Goal: Task Accomplishment & Management: Complete application form

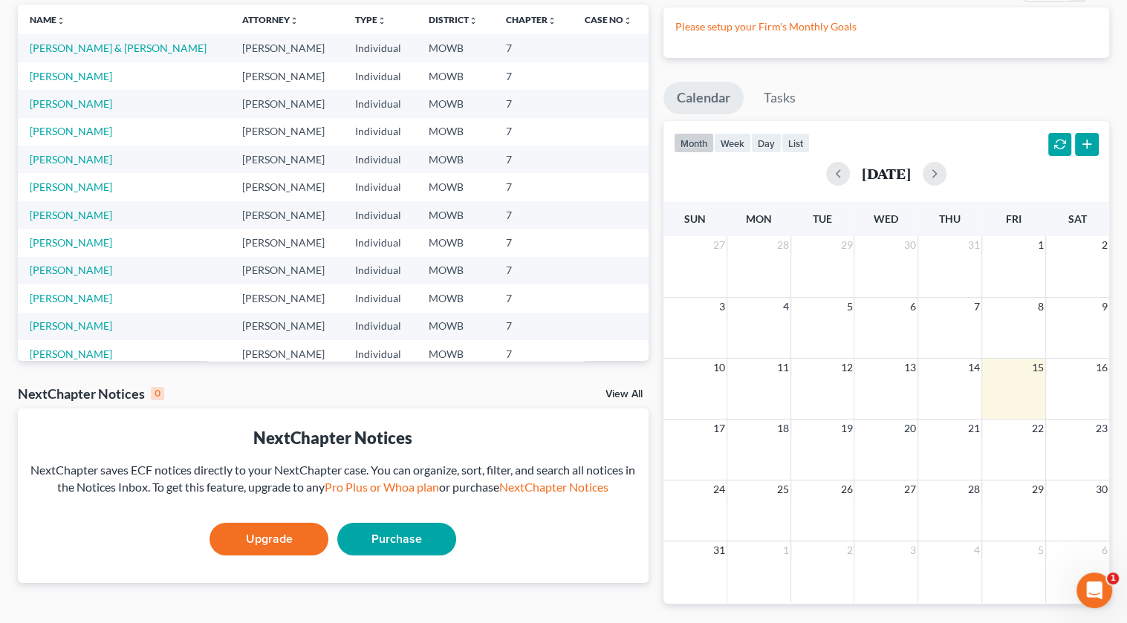
scroll to position [77, 0]
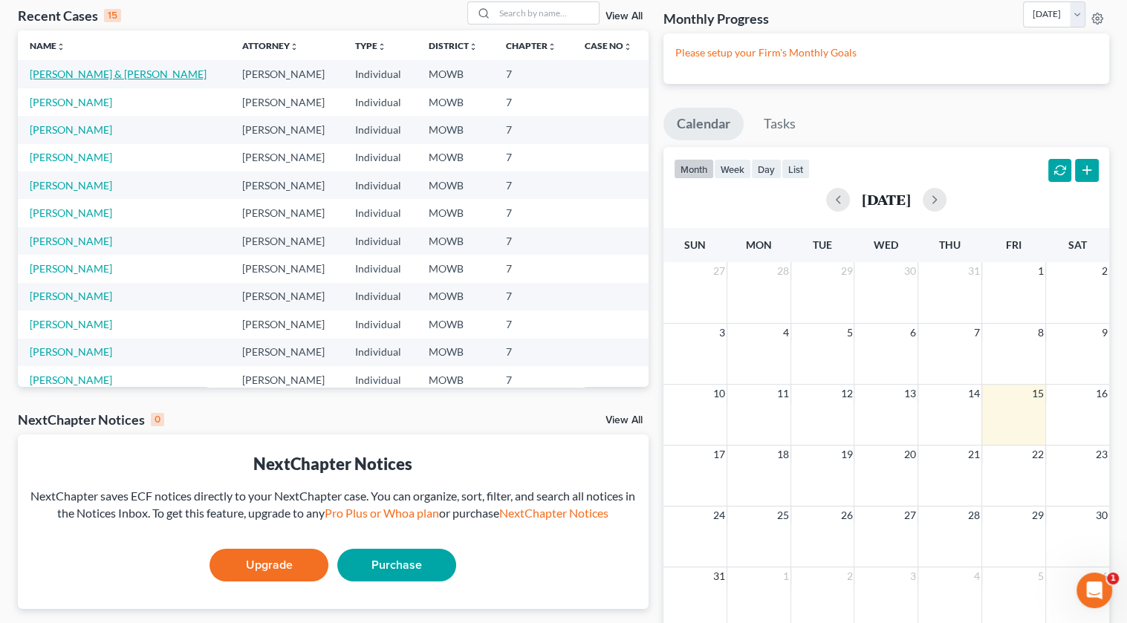
click at [101, 73] on link "[PERSON_NAME] & [PERSON_NAME]" at bounding box center [118, 74] width 177 height 13
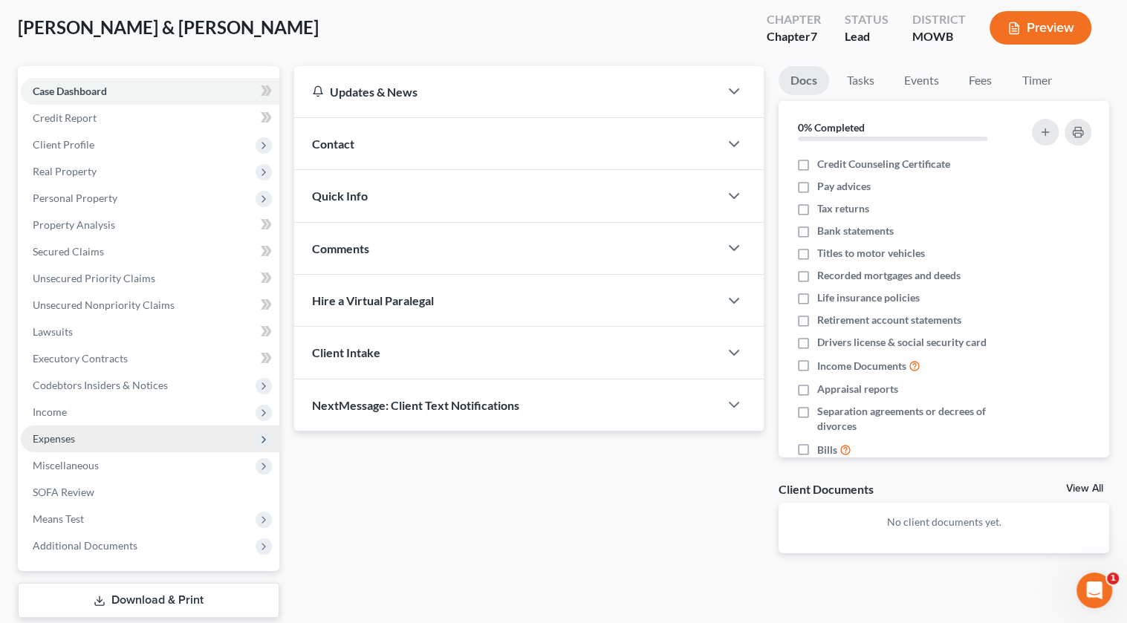
click at [128, 433] on span "Expenses" at bounding box center [150, 439] width 258 height 27
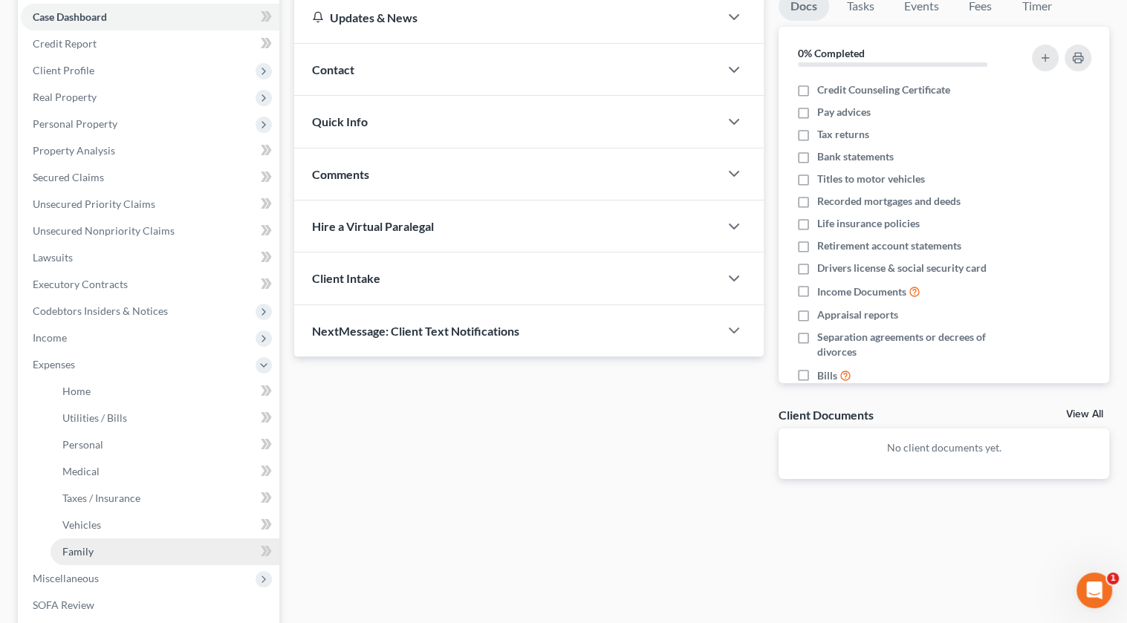
scroll to position [299, 0]
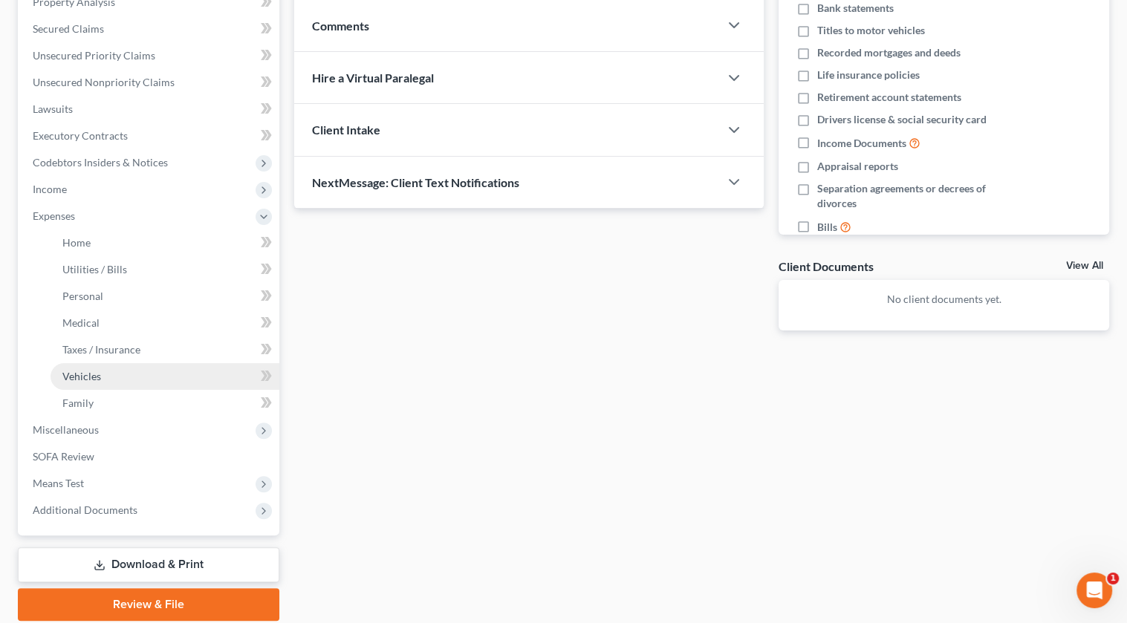
click at [154, 383] on link "Vehicles" at bounding box center [165, 376] width 229 height 27
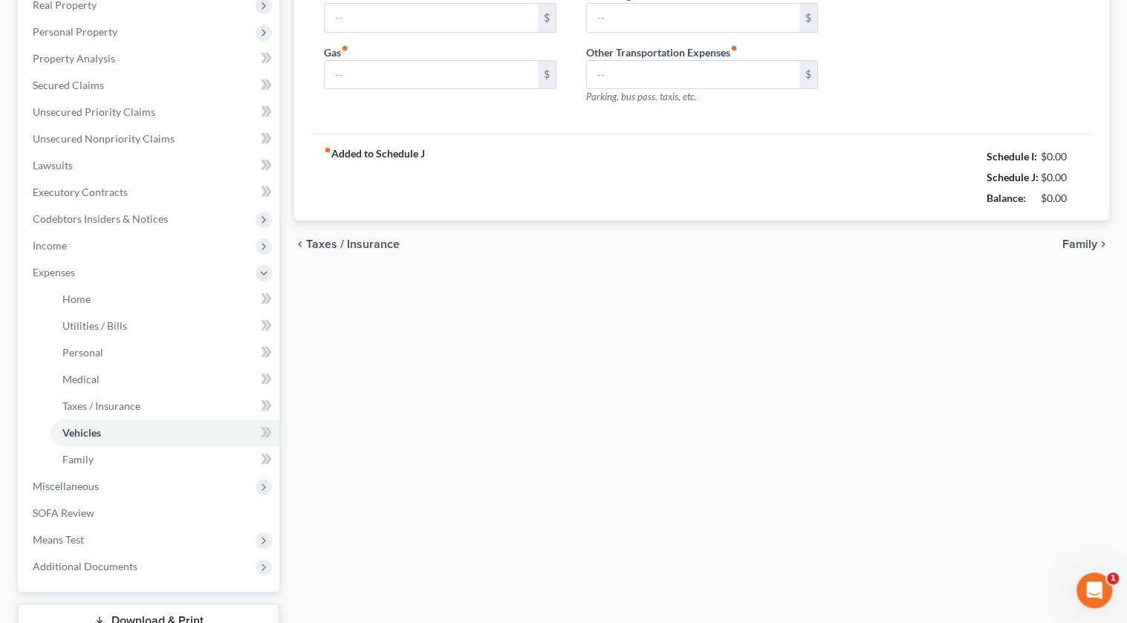
type input "150.00"
type input "300.00"
type input "50.00"
type input "0.00"
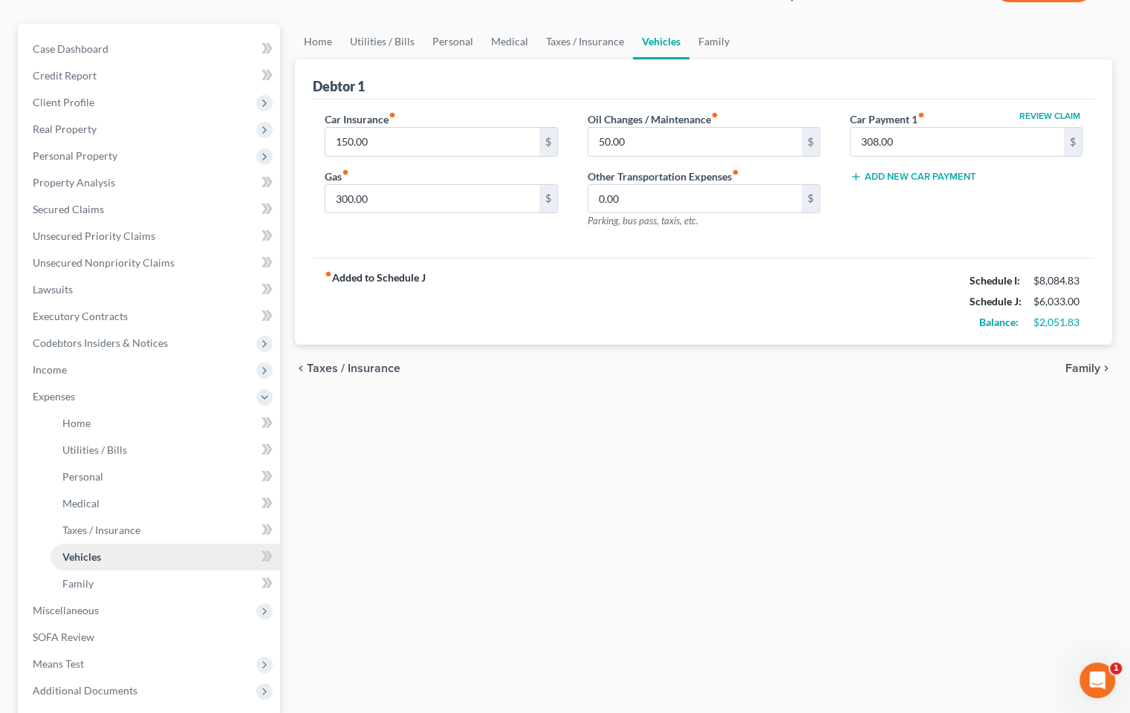
scroll to position [149, 0]
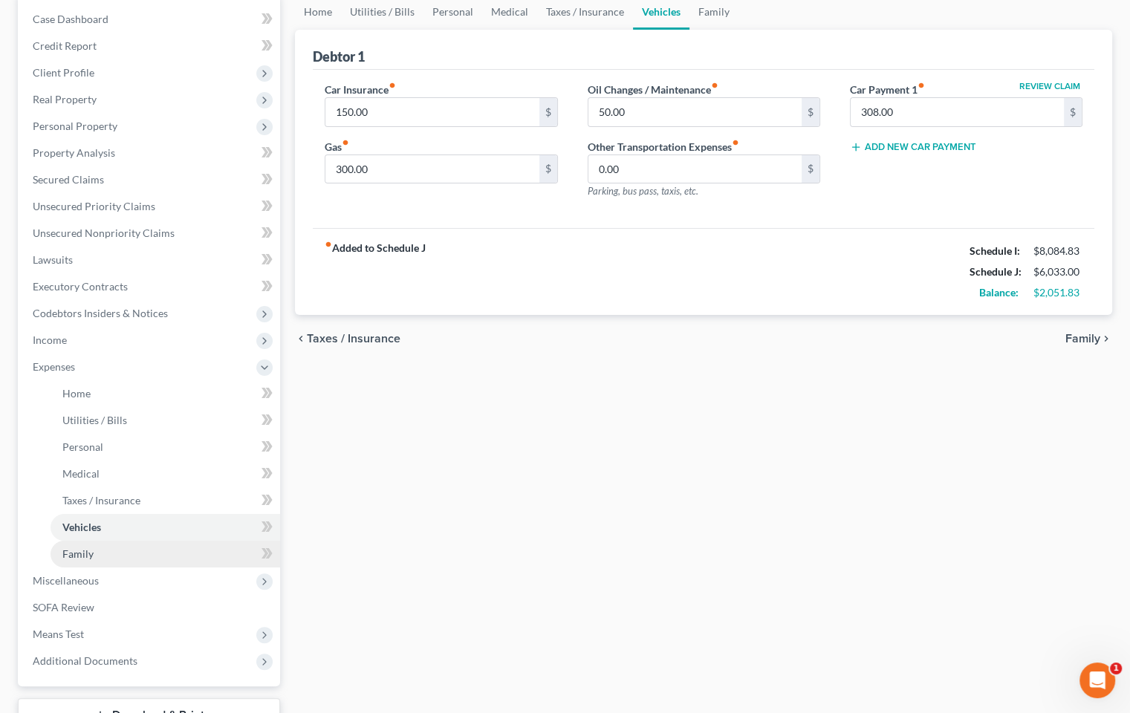
click at [102, 559] on link "Family" at bounding box center [166, 554] width 230 height 27
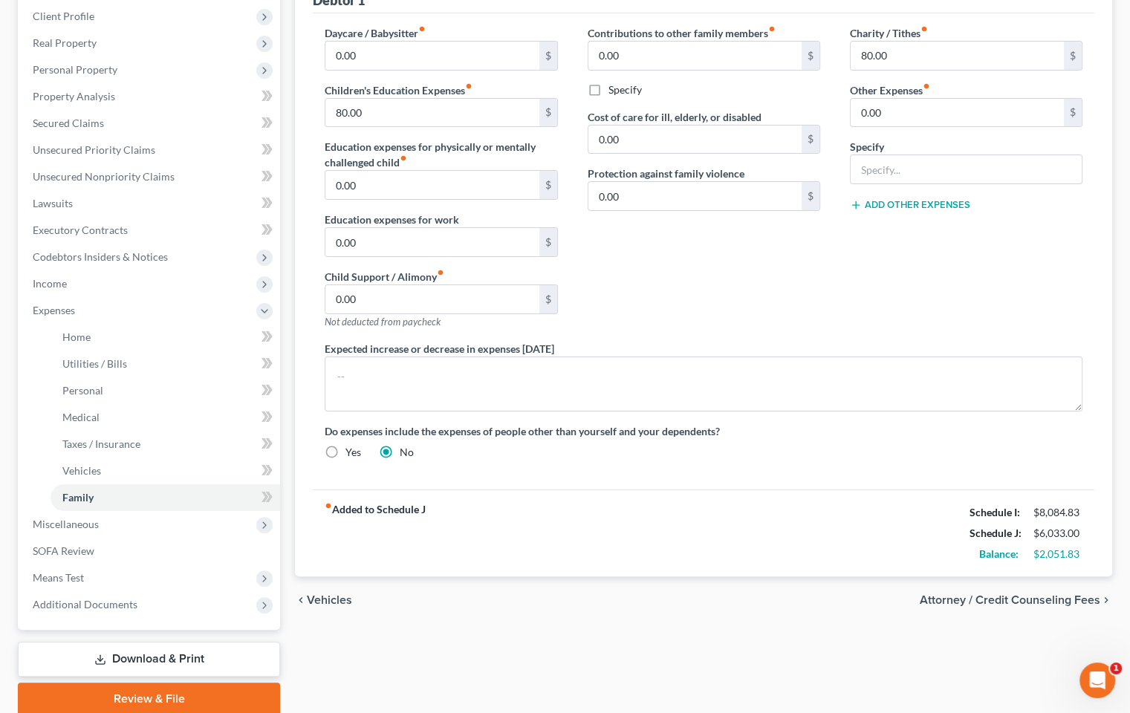
scroll to position [262, 0]
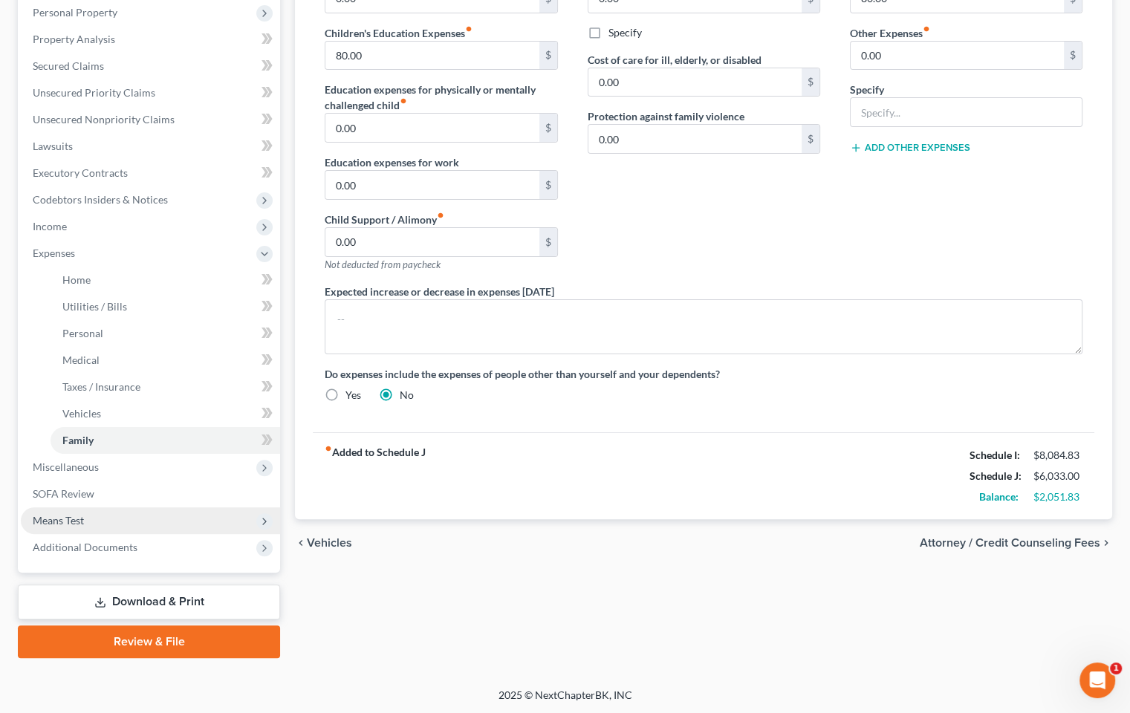
click at [54, 517] on span "Means Test" at bounding box center [58, 520] width 51 height 13
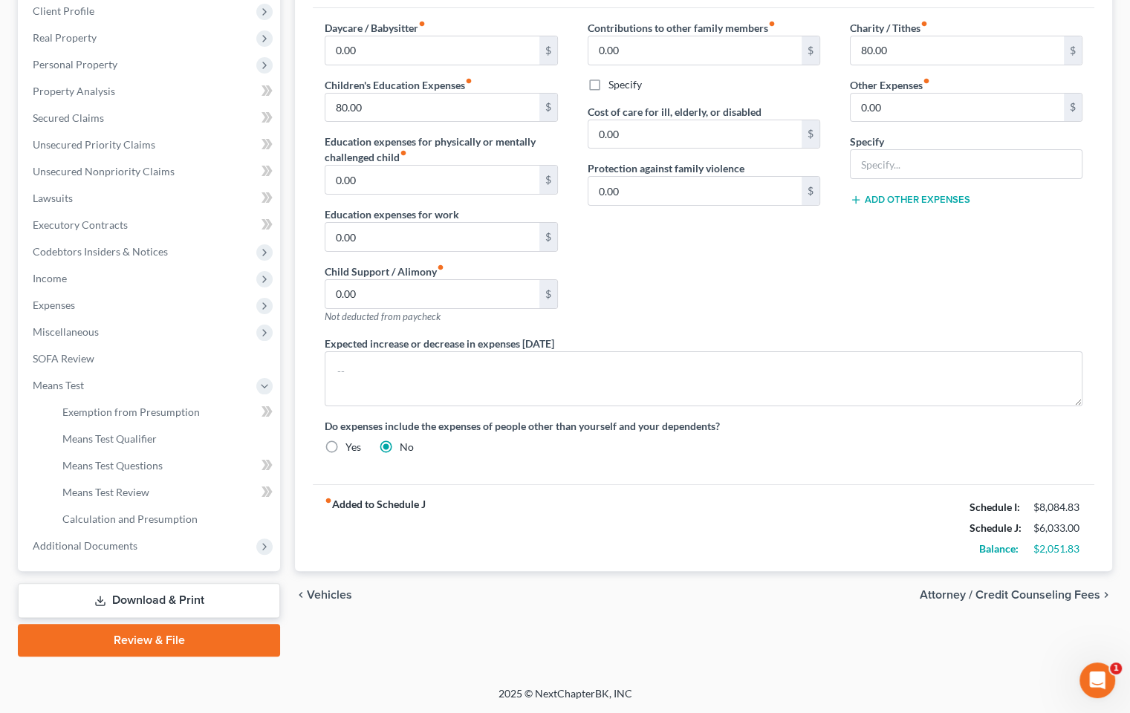
scroll to position [209, 0]
click at [1025, 593] on span "Attorney / Credit Counseling Fees" at bounding box center [1010, 596] width 180 height 12
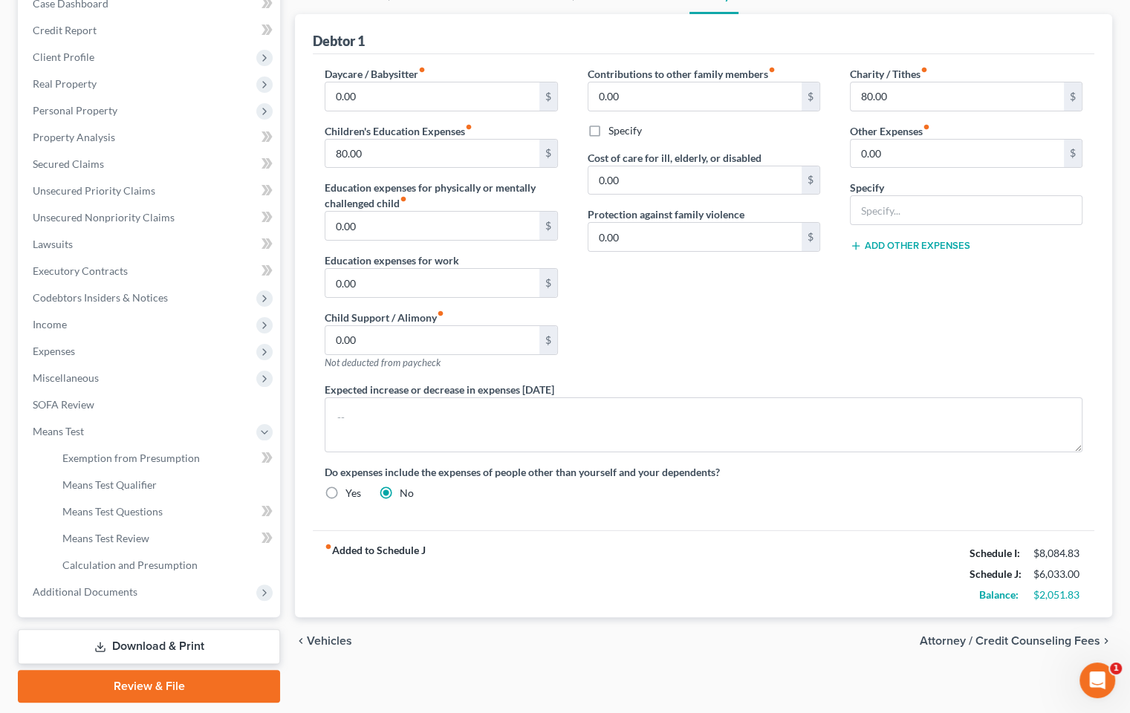
select select "0"
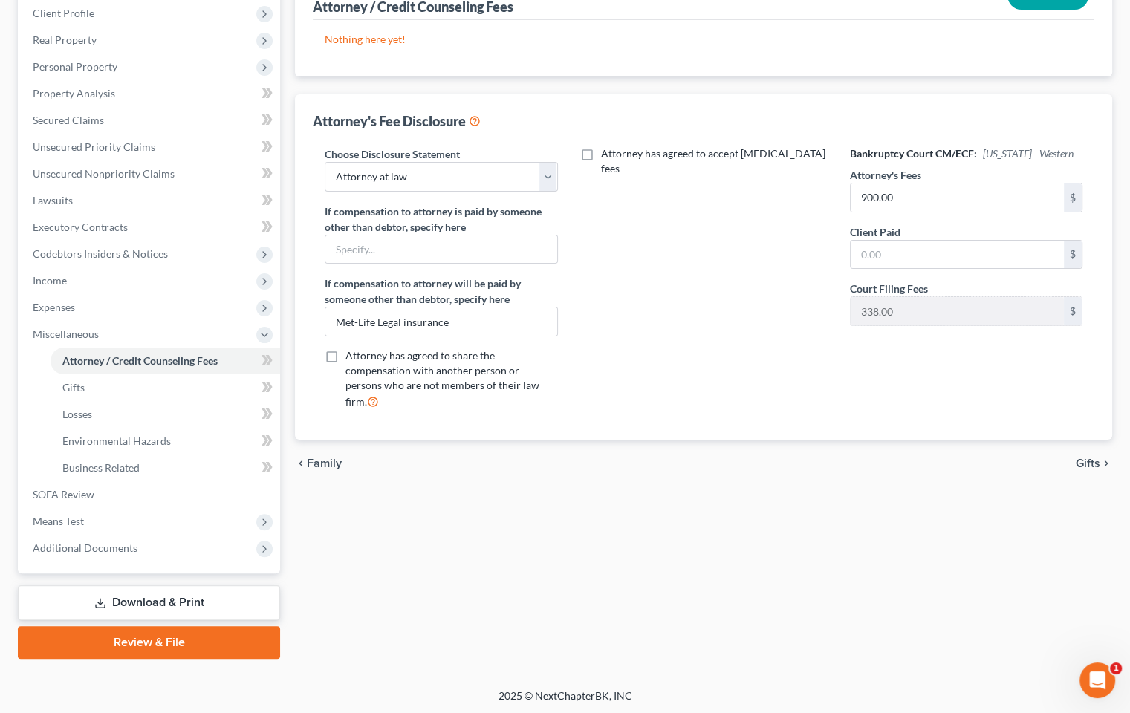
scroll to position [209, 0]
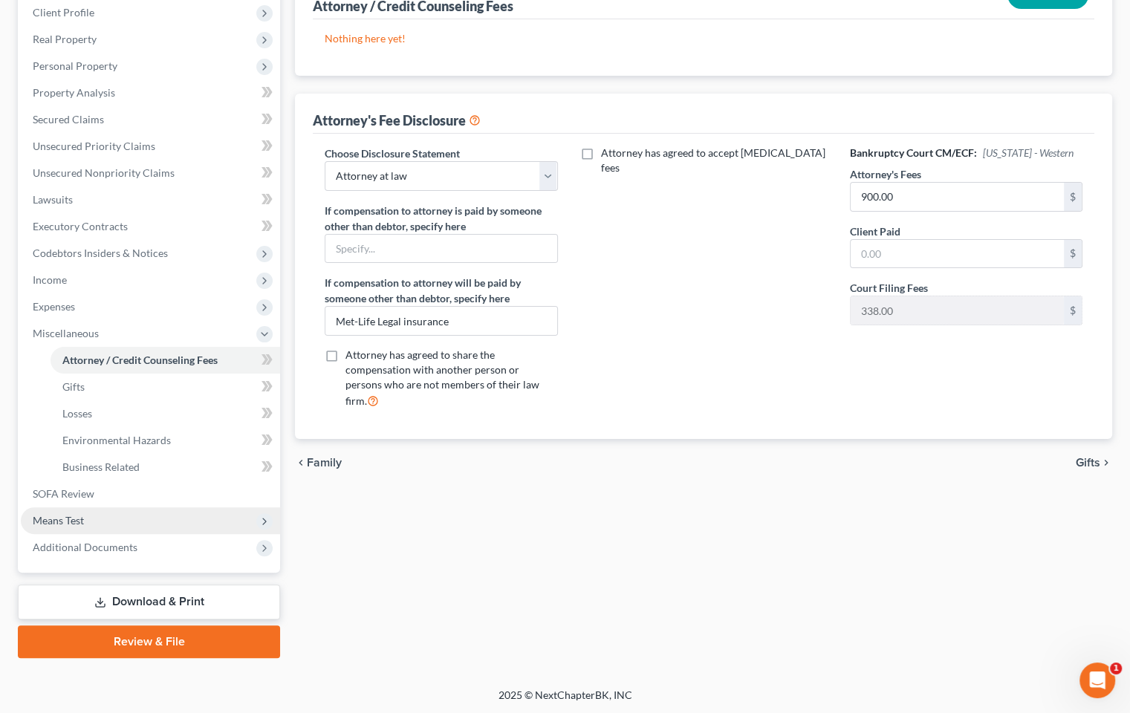
click at [60, 520] on span "Means Test" at bounding box center [58, 520] width 51 height 13
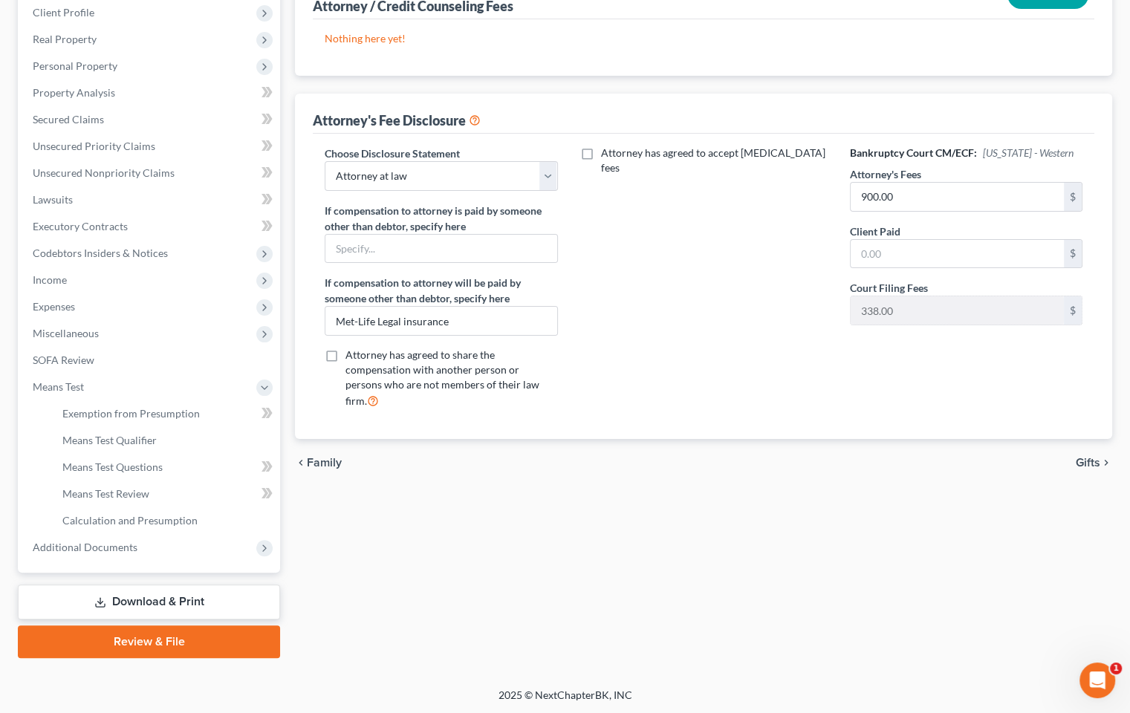
click at [1092, 457] on span "Gifts" at bounding box center [1087, 463] width 25 height 12
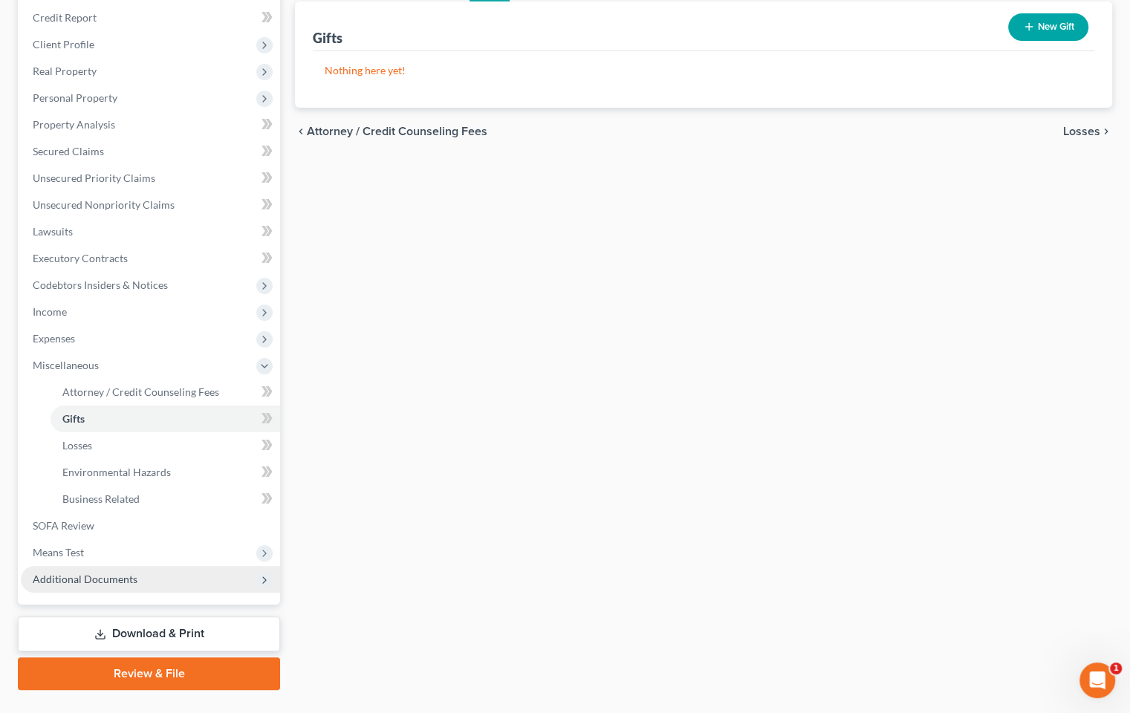
scroll to position [209, 0]
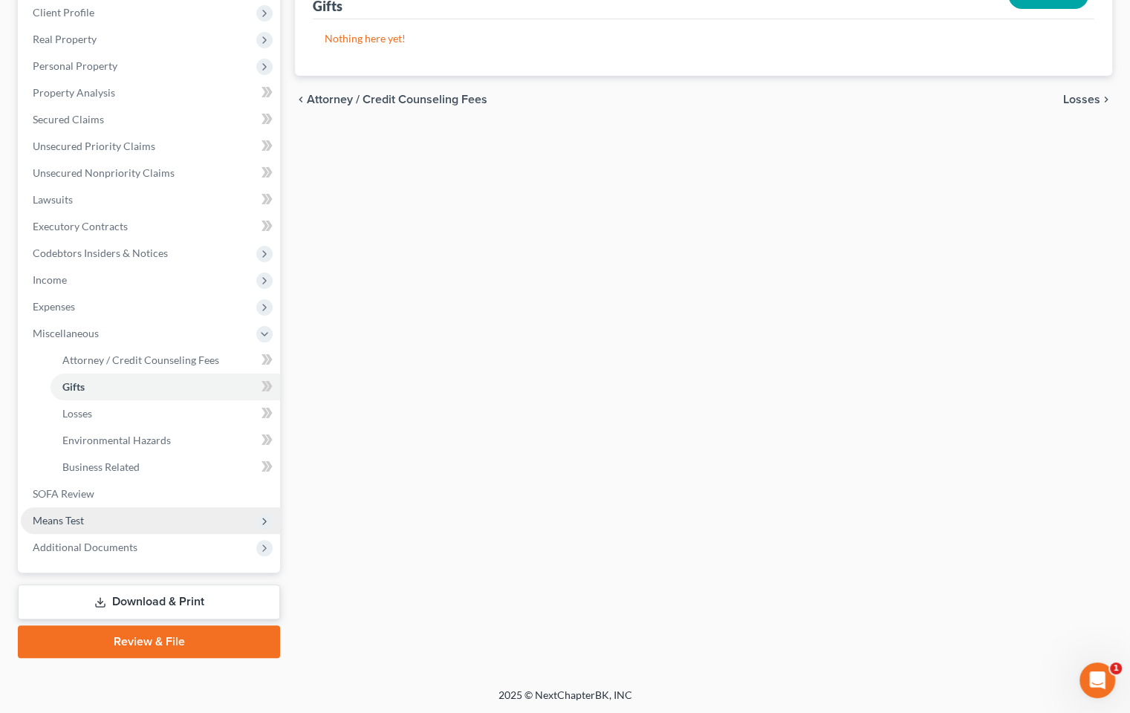
click at [76, 520] on span "Means Test" at bounding box center [58, 520] width 51 height 13
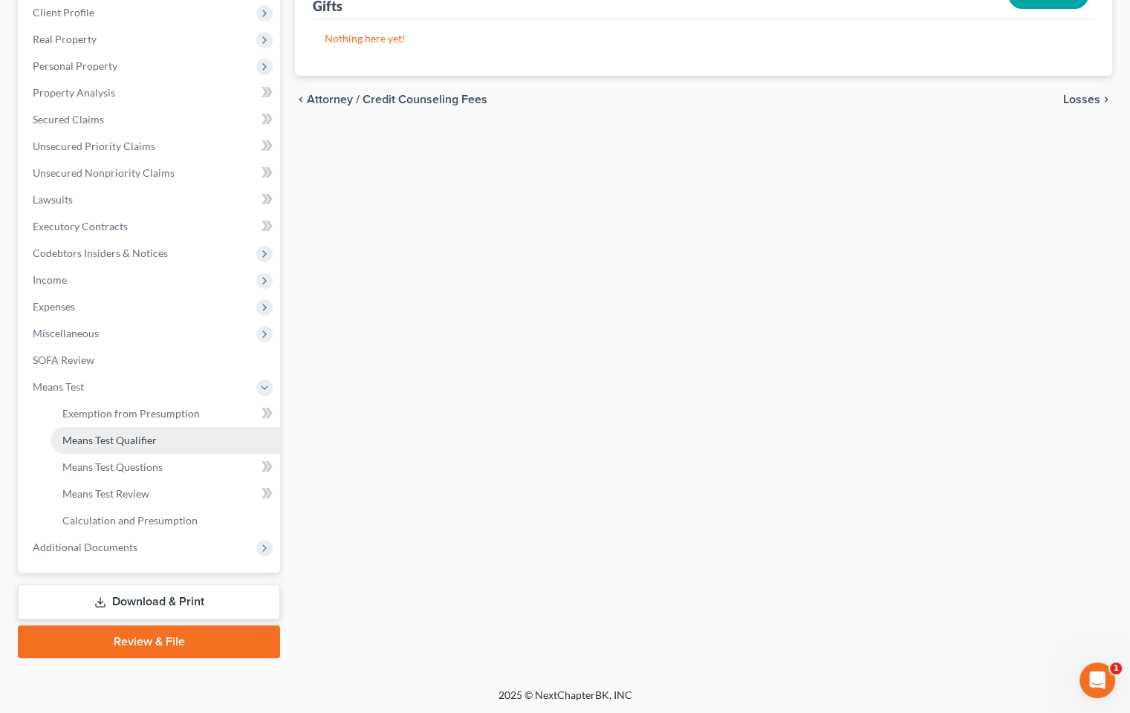
click at [146, 434] on span "Means Test Qualifier" at bounding box center [109, 440] width 94 height 13
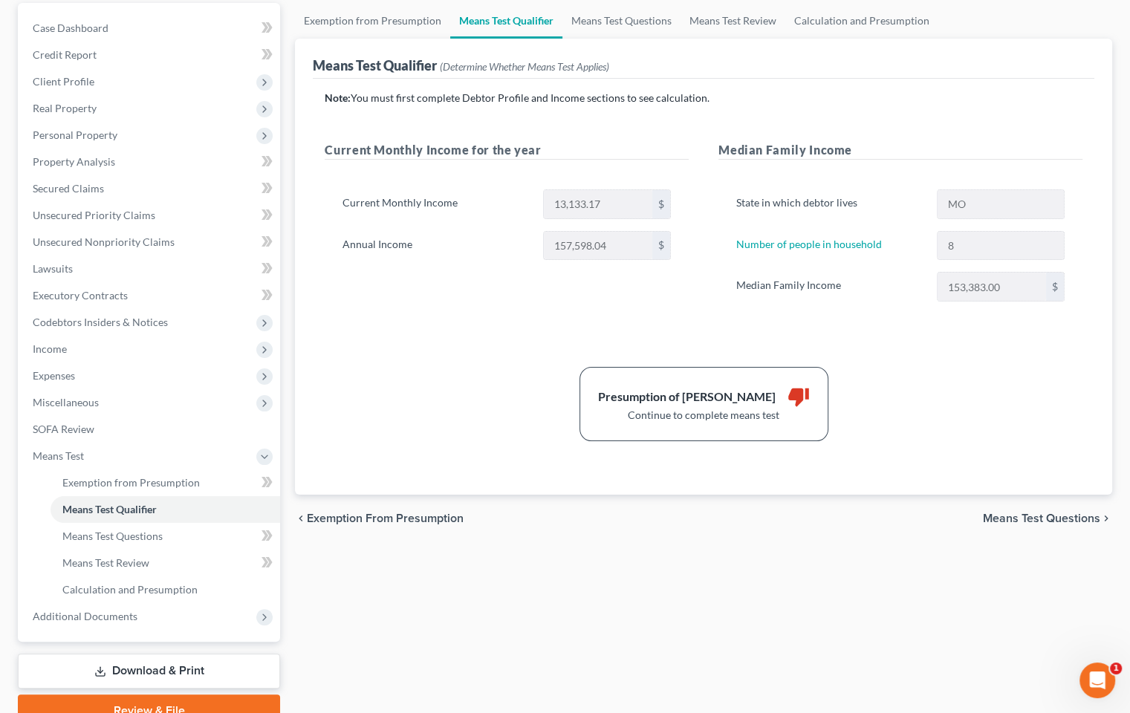
scroll to position [149, 0]
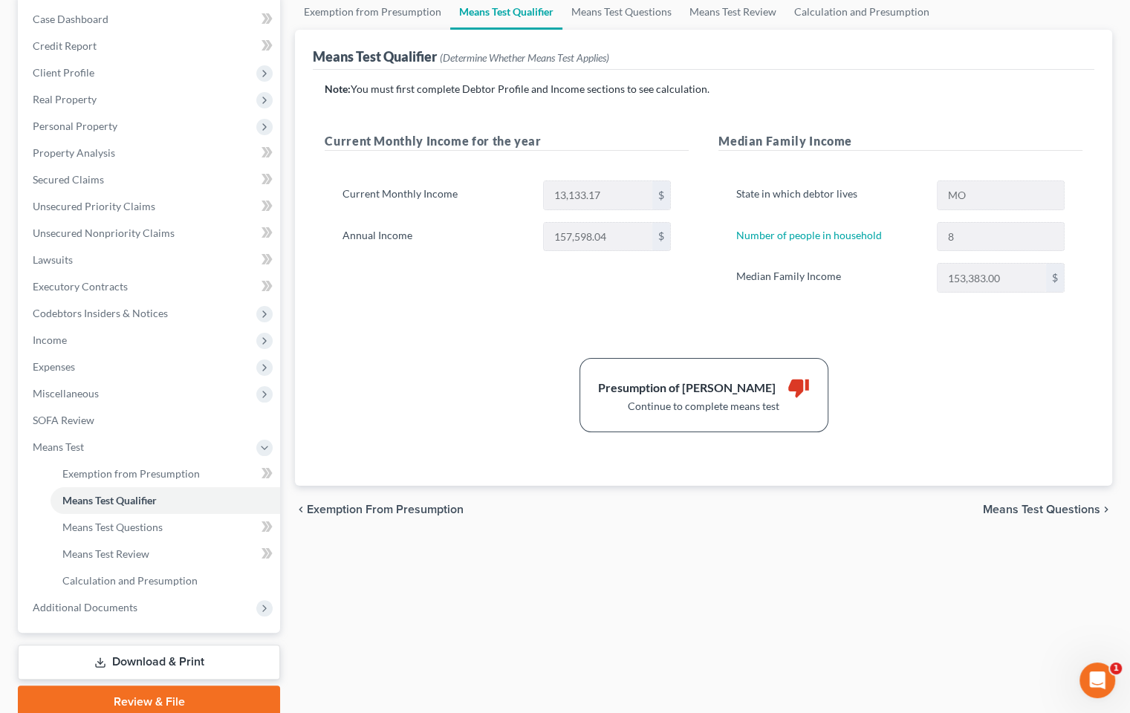
click at [1064, 511] on span "Means Test Questions" at bounding box center [1041, 510] width 117 height 12
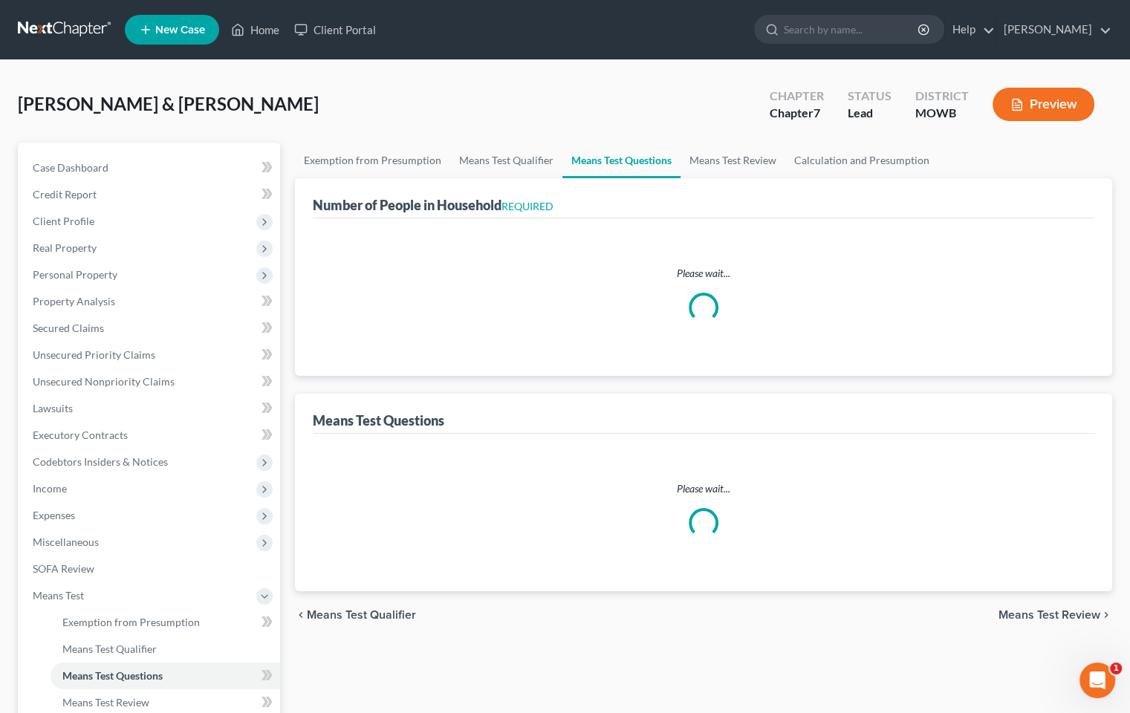
select select "0"
select select "60"
select select "1"
select select "60"
select select "6"
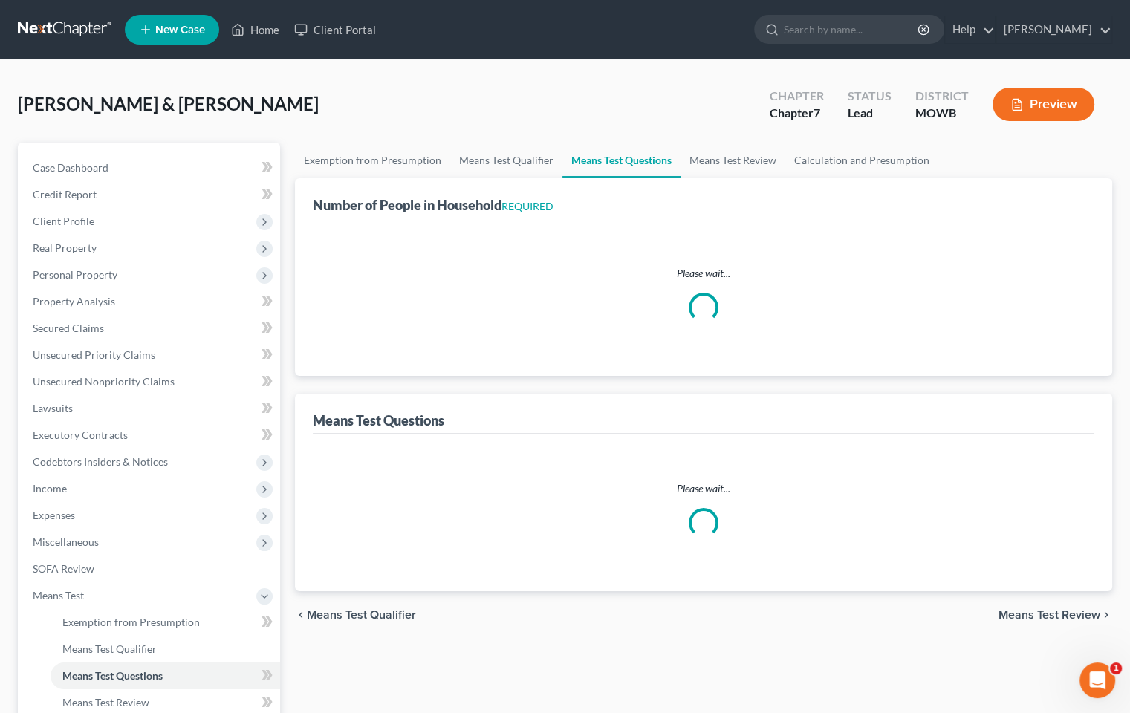
select select "2"
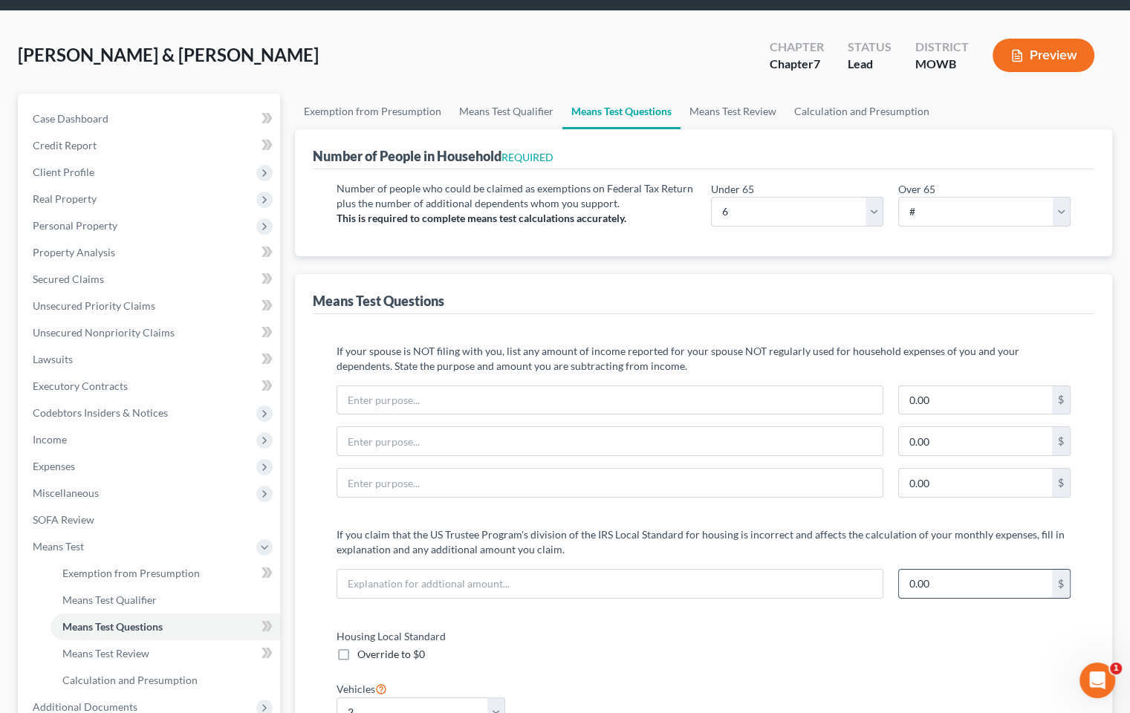
scroll to position [74, 0]
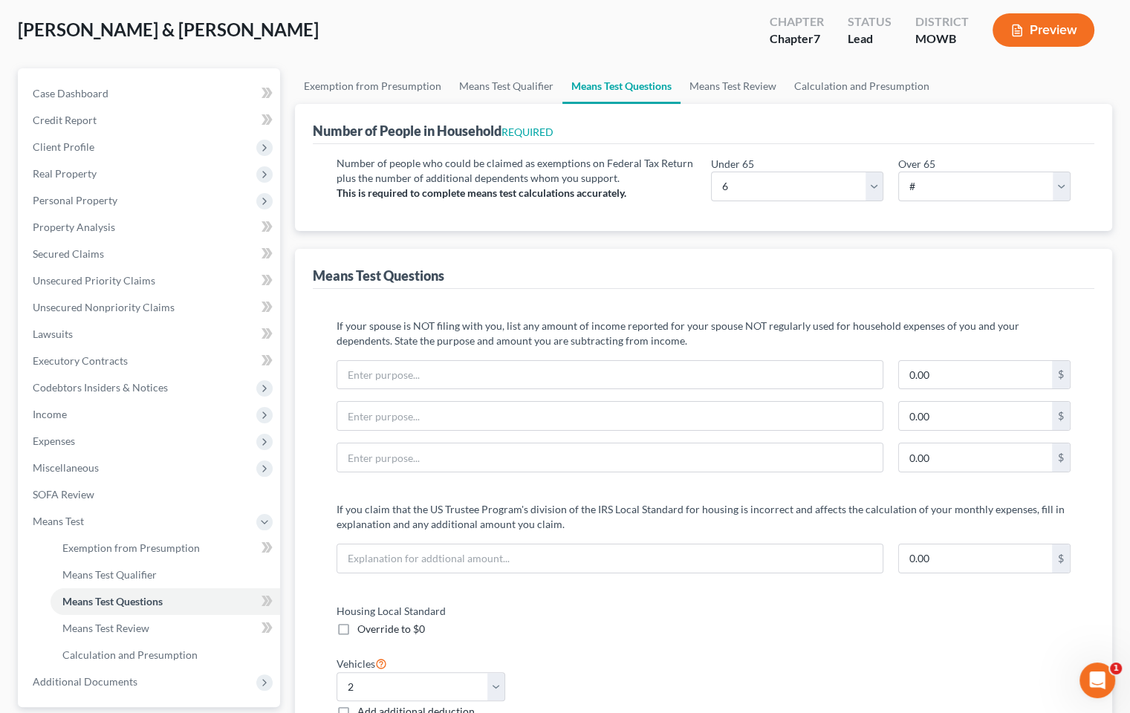
click at [550, 137] on div "Number of People in Household REQUIRED" at bounding box center [433, 131] width 241 height 18
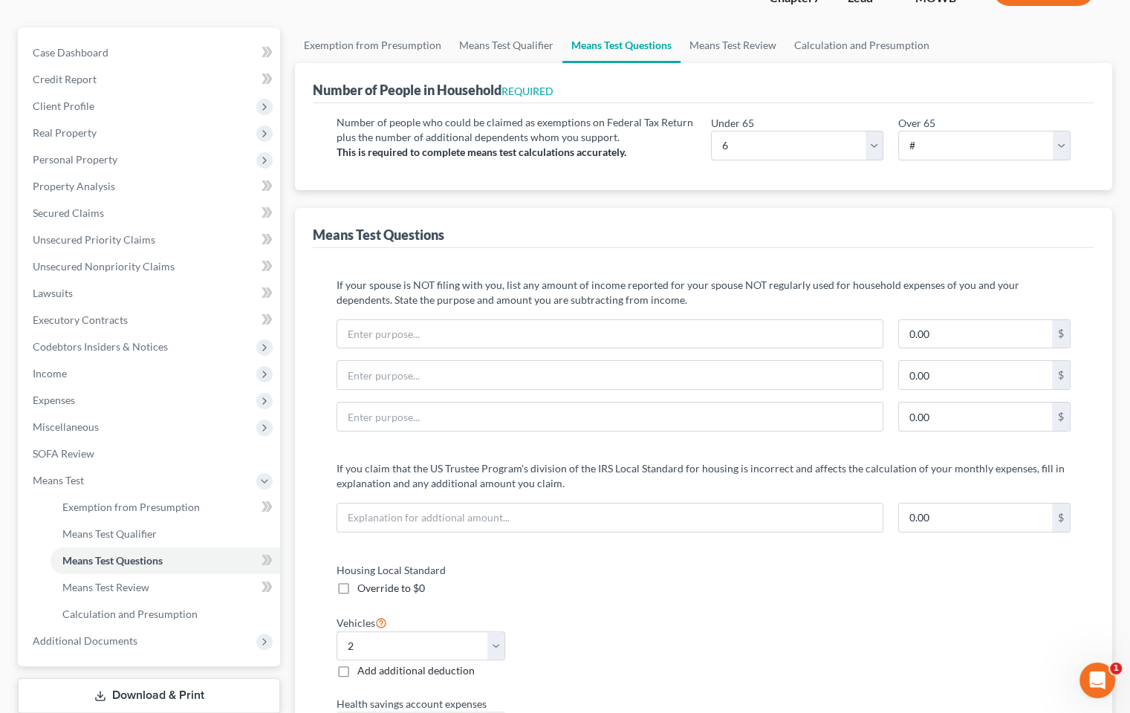
scroll to position [149, 0]
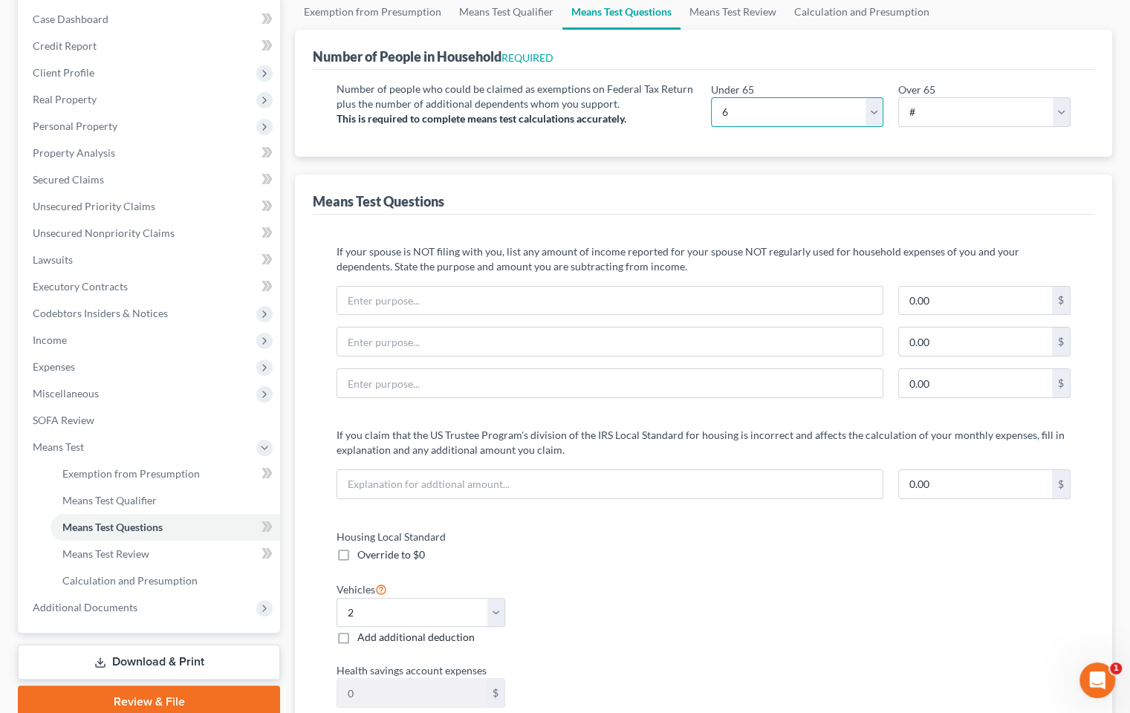
click at [741, 102] on select "# 0 1 2 3 4 5 6 7 8 9 10" at bounding box center [797, 112] width 172 height 30
select select "8"
click at [711, 97] on select "# 0 1 2 3 4 5 6 7 8 9 10" at bounding box center [797, 112] width 172 height 30
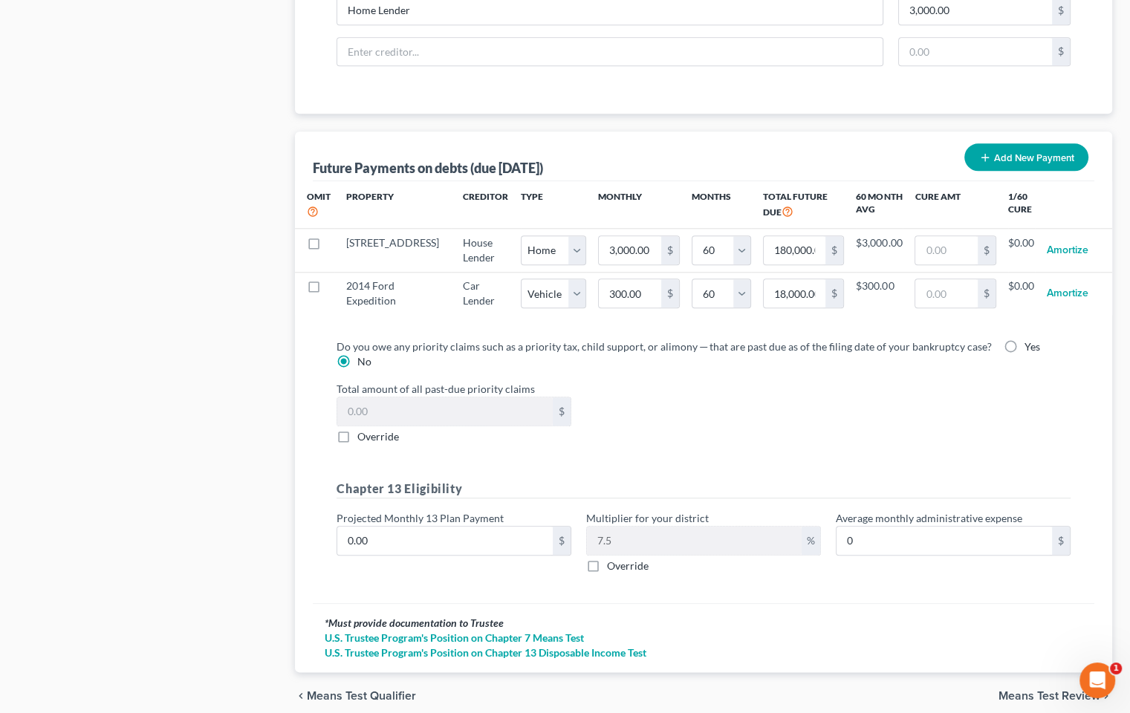
scroll to position [1517, 0]
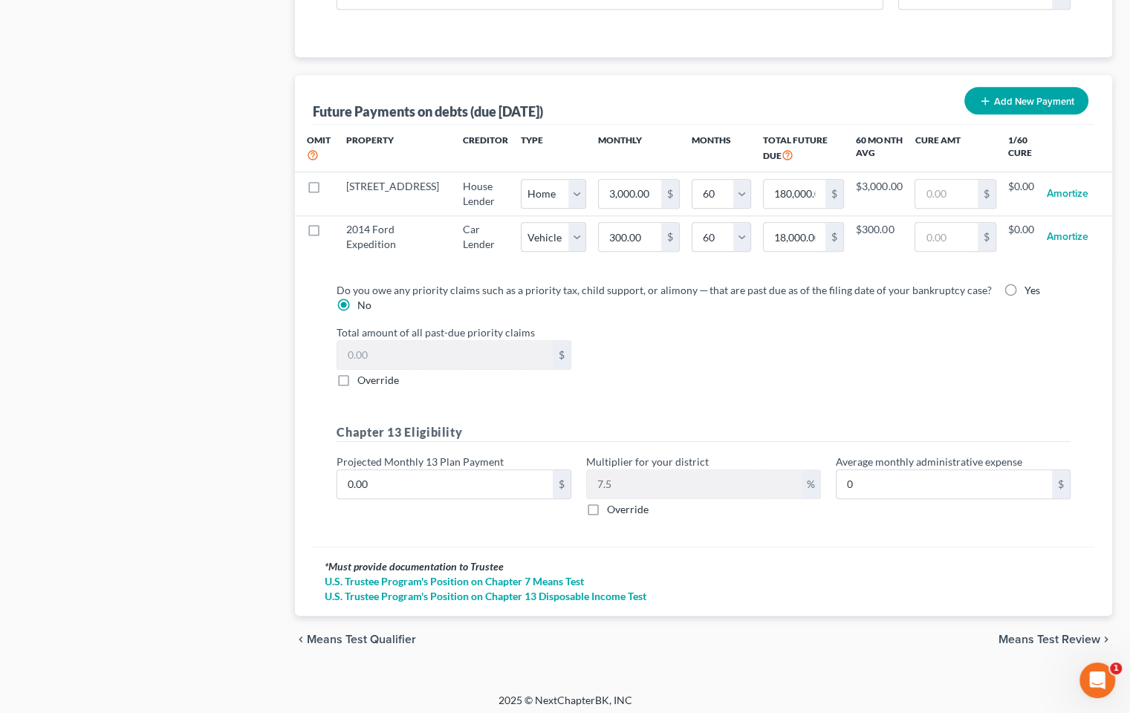
click at [1067, 622] on span "Means Test Review" at bounding box center [1049, 640] width 102 height 12
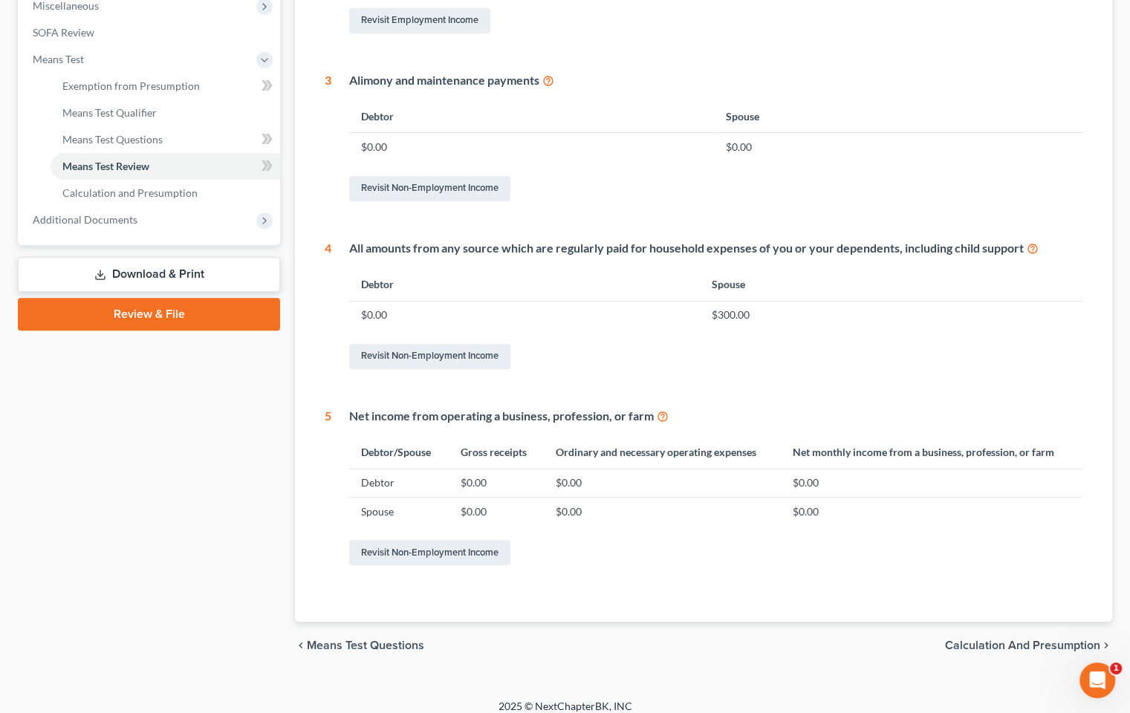
scroll to position [547, 0]
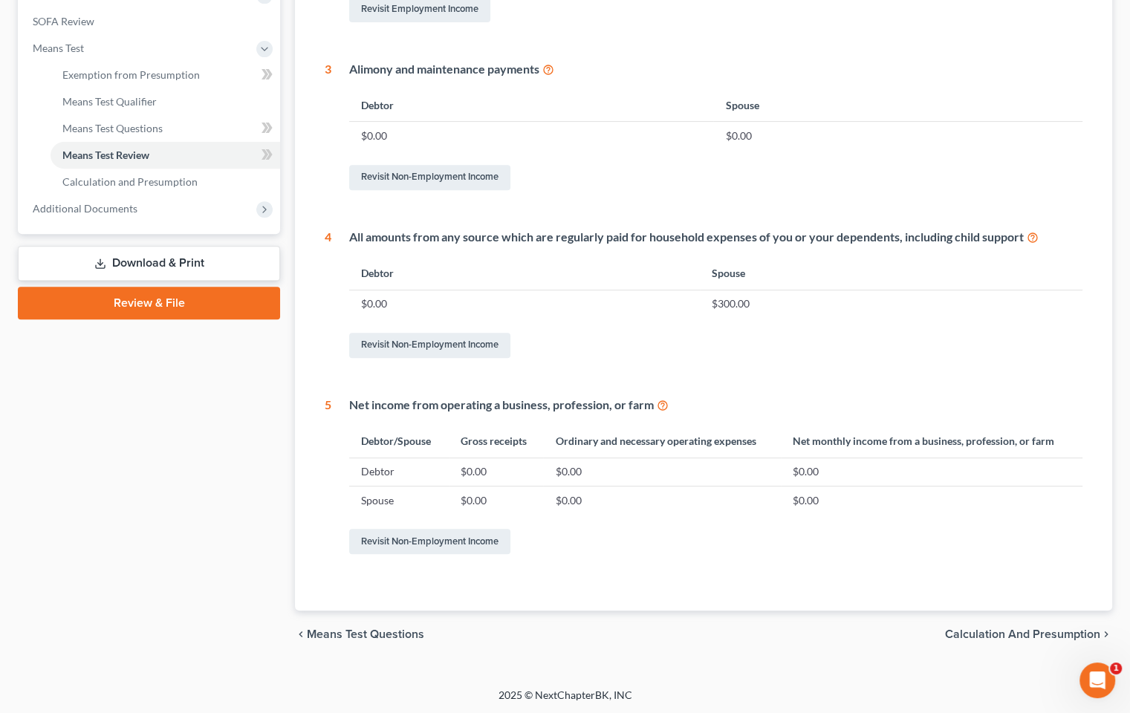
click at [1042, 622] on div "chevron_left Means Test Questions Calculation and Presumption chevron_right" at bounding box center [703, 635] width 817 height 48
click at [1038, 622] on span "Calculation and Presumption" at bounding box center [1022, 634] width 155 height 12
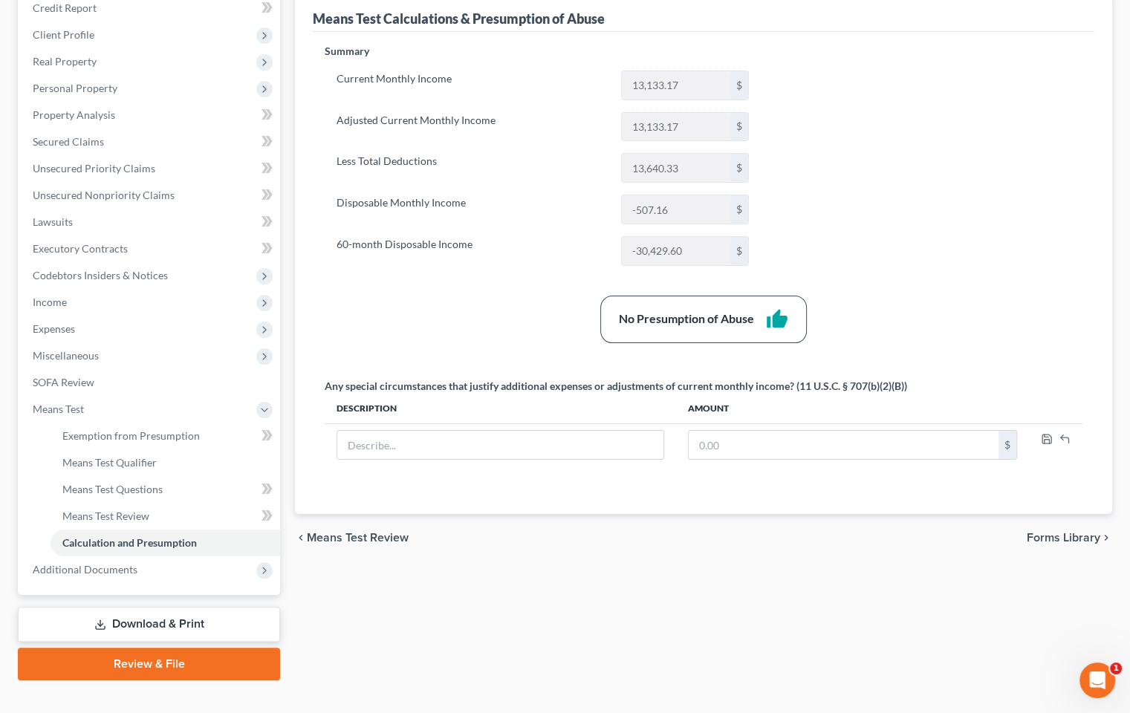
scroll to position [209, 0]
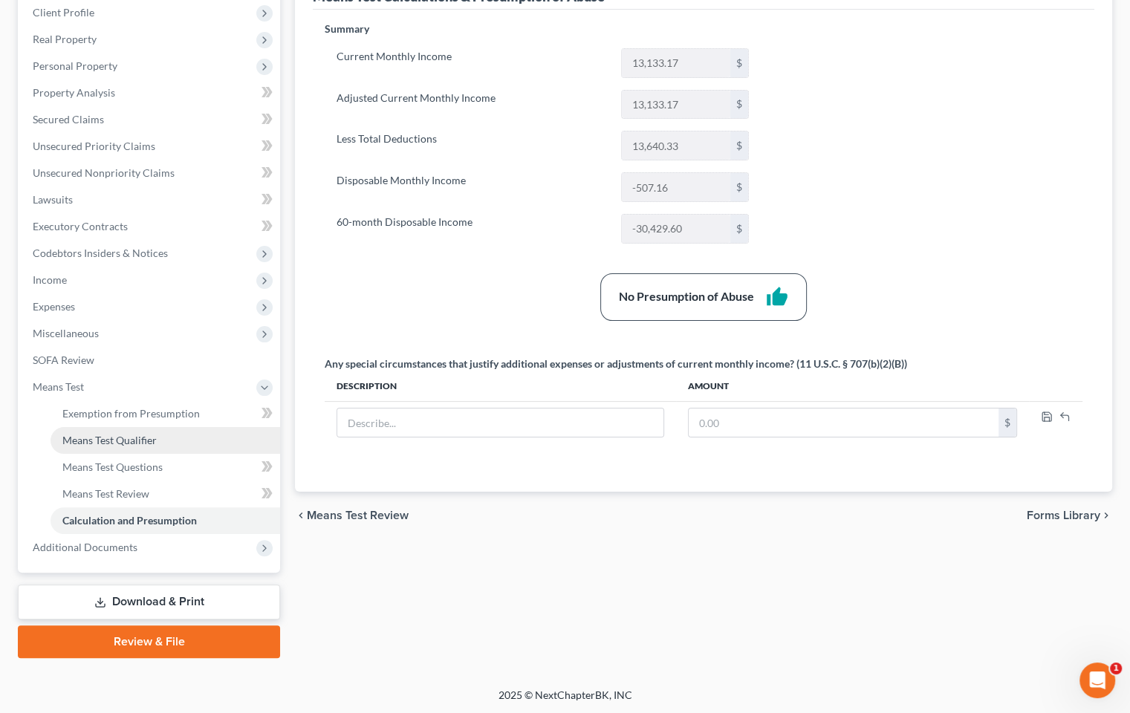
click at [146, 440] on span "Means Test Qualifier" at bounding box center [109, 440] width 94 height 13
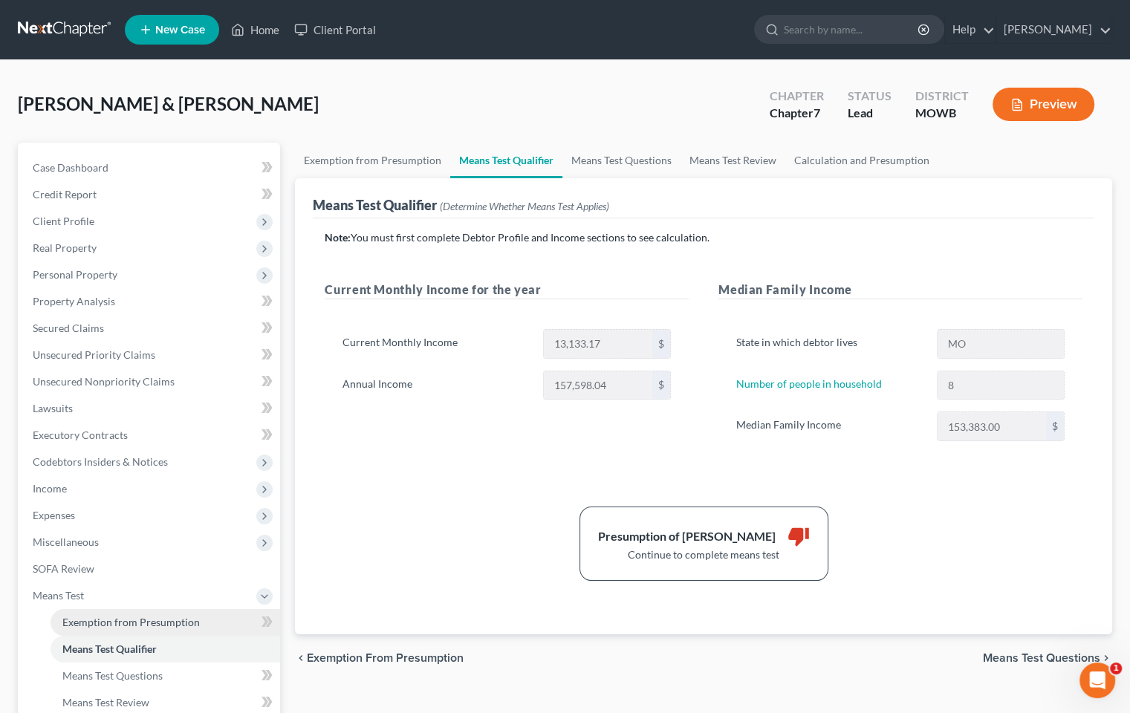
click at [137, 620] on span "Exemption from Presumption" at bounding box center [130, 622] width 137 height 13
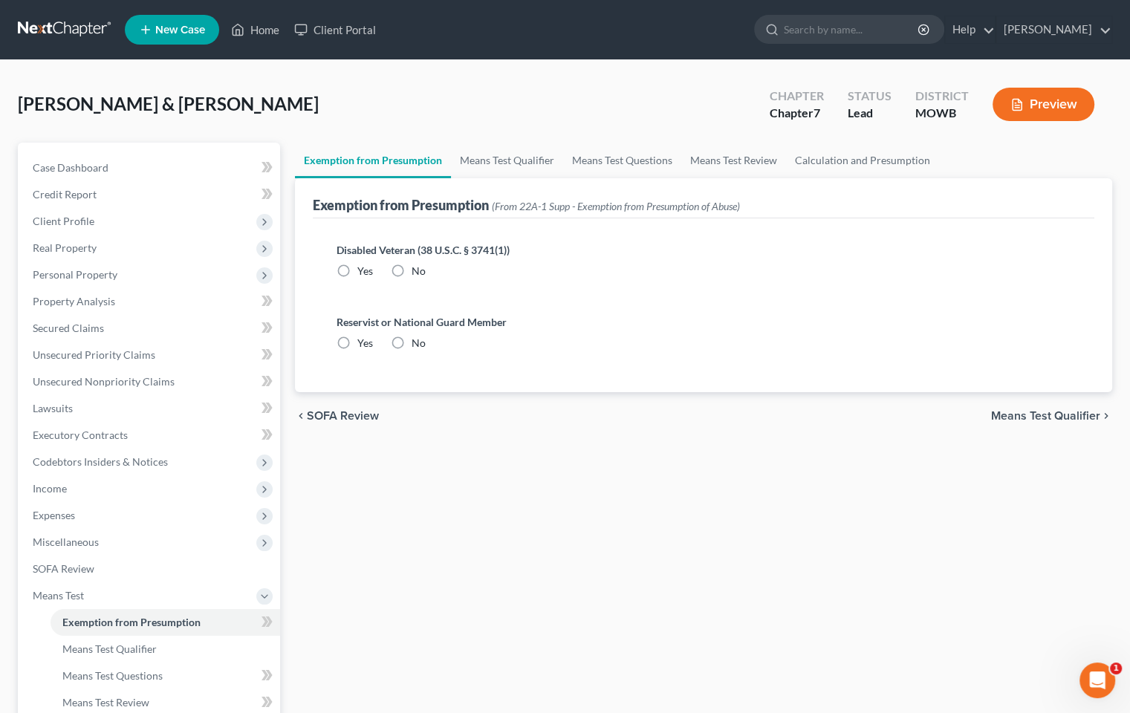
click at [1027, 411] on span "Means Test Qualifier" at bounding box center [1045, 416] width 109 height 12
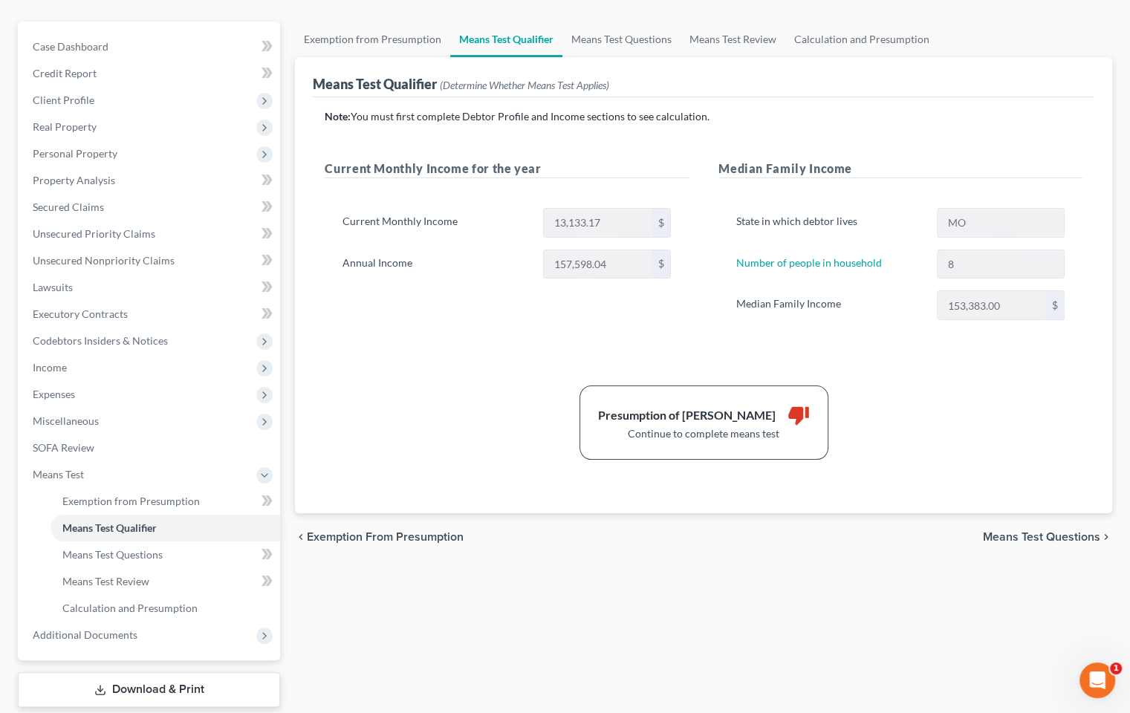
scroll to position [149, 0]
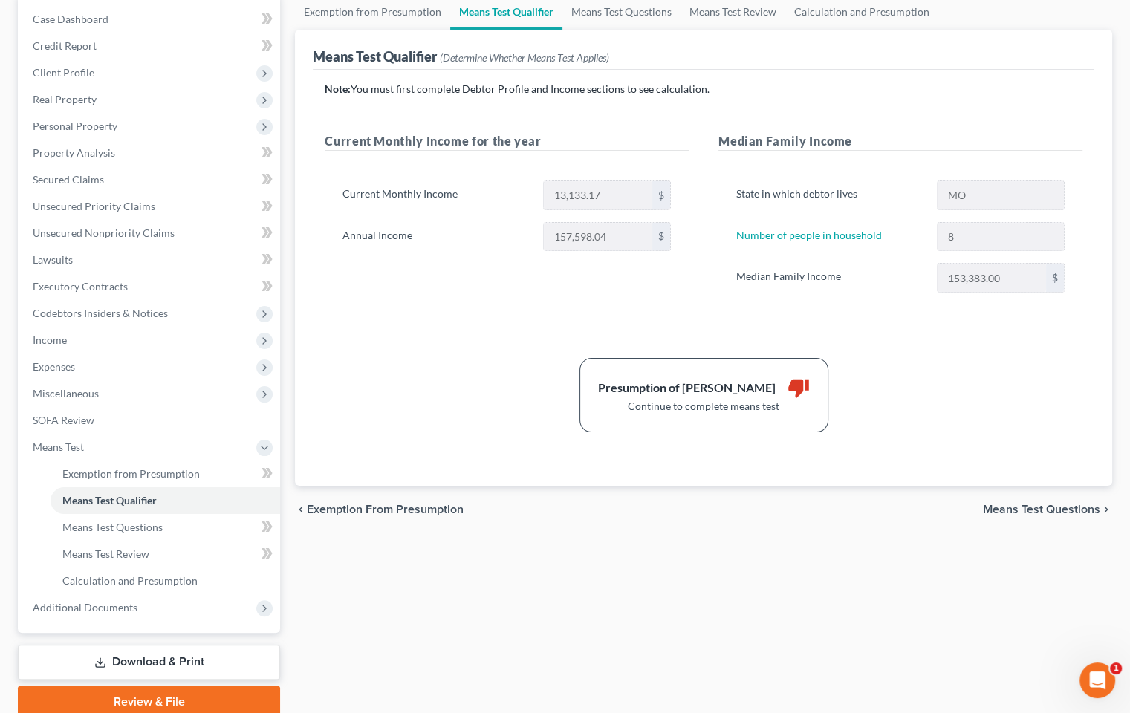
click at [1011, 506] on span "Means Test Questions" at bounding box center [1041, 510] width 117 height 12
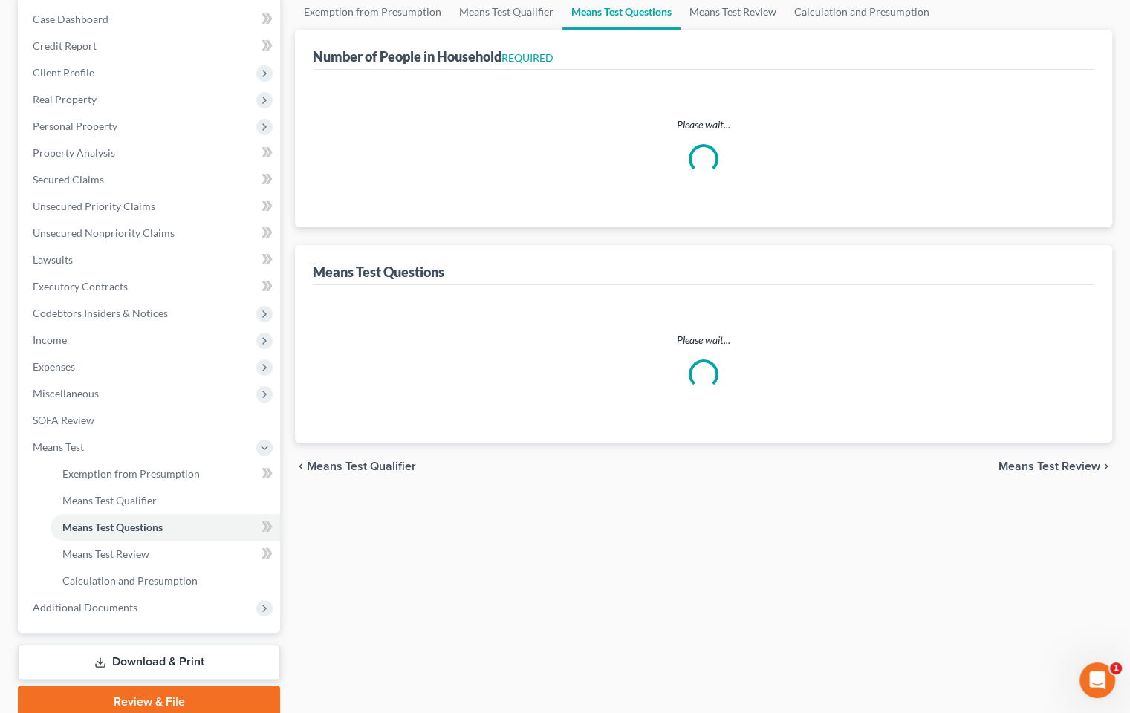
scroll to position [9, 0]
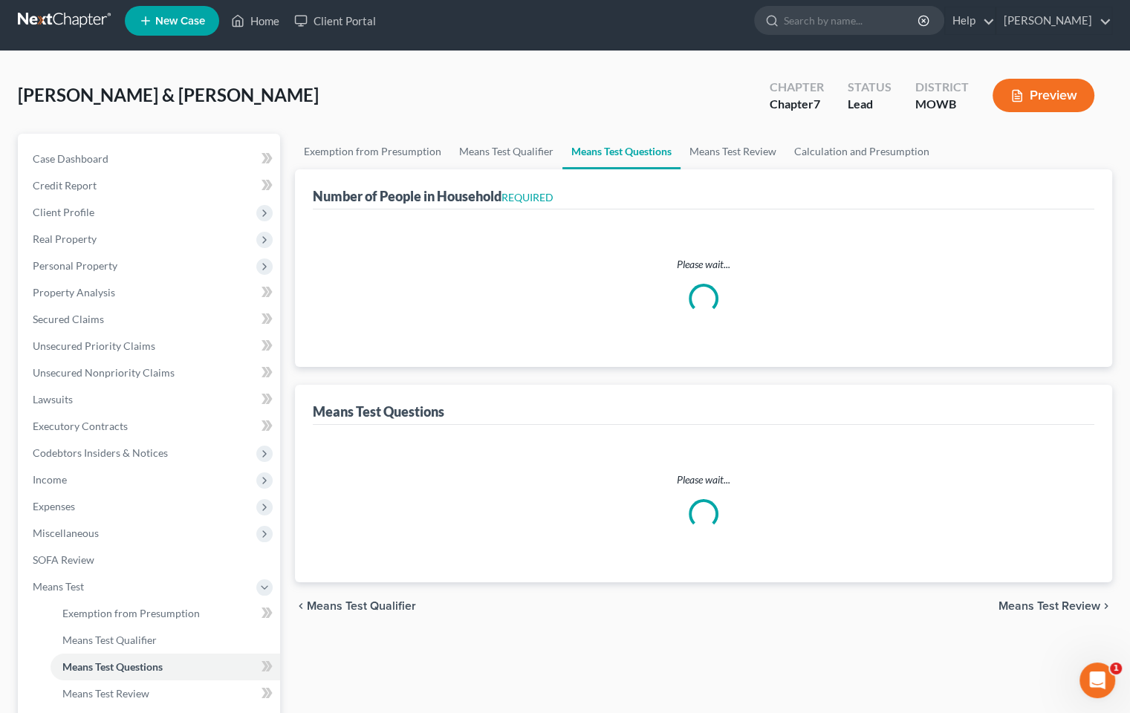
select select "0"
select select "60"
select select "1"
select select "60"
select select "8"
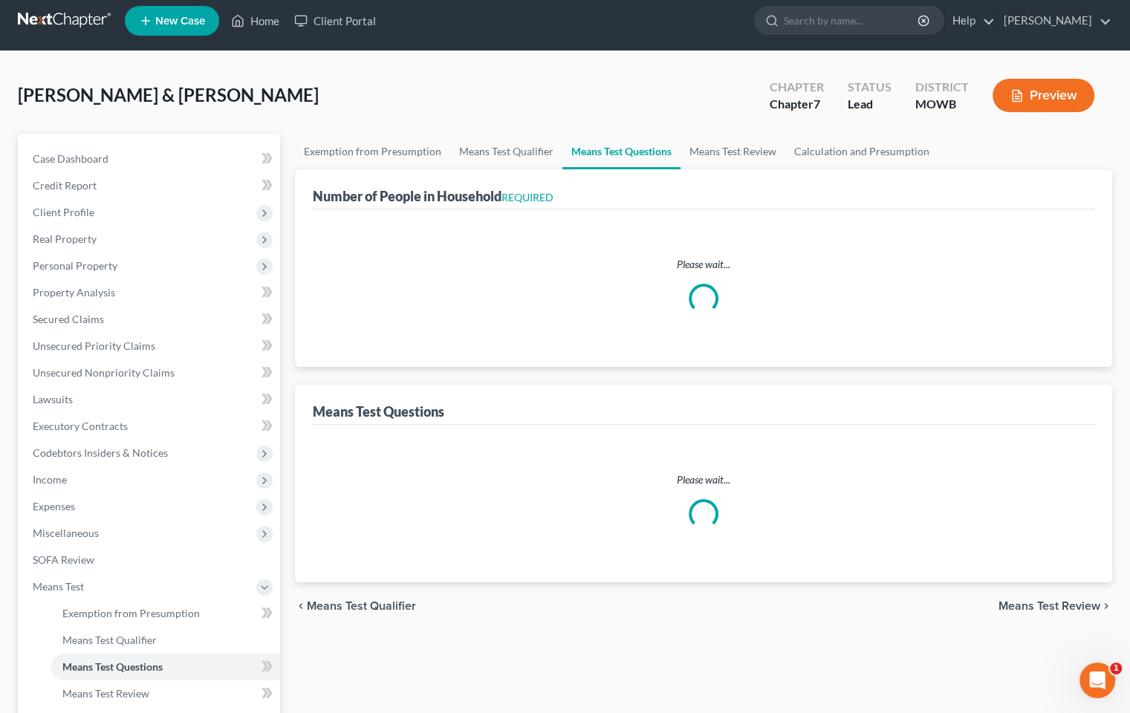
select select "2"
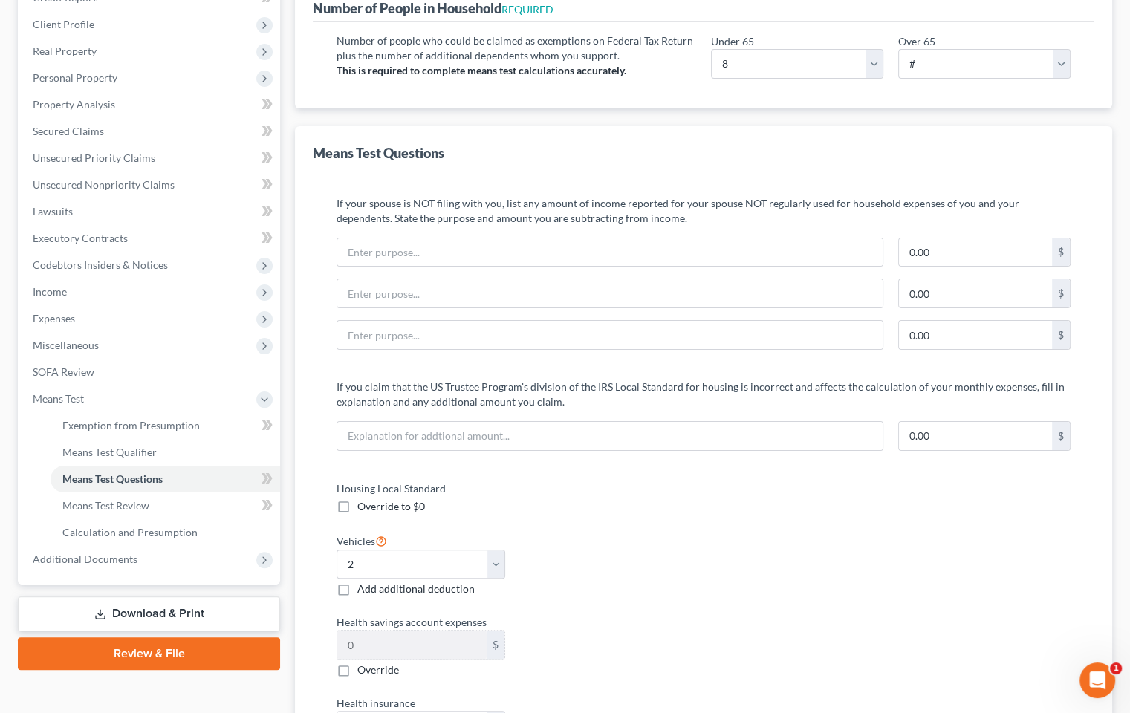
scroll to position [223, 0]
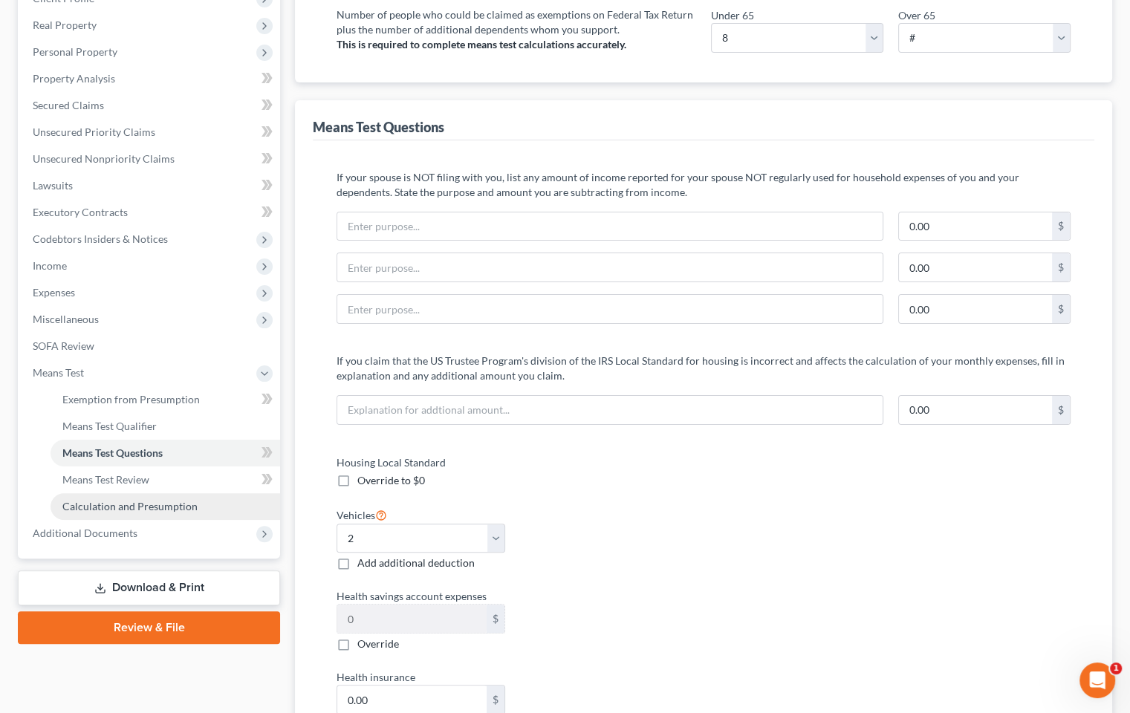
click at [162, 510] on span "Calculation and Presumption" at bounding box center [129, 506] width 135 height 13
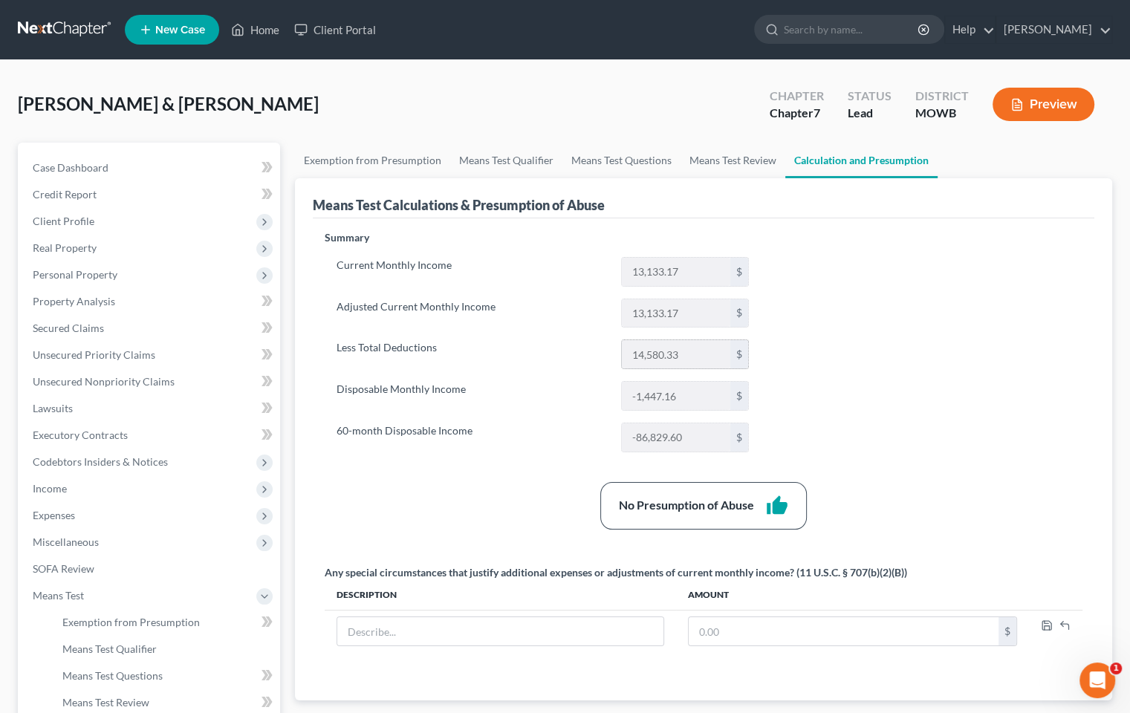
click at [700, 357] on input "14,580.33" at bounding box center [676, 354] width 108 height 28
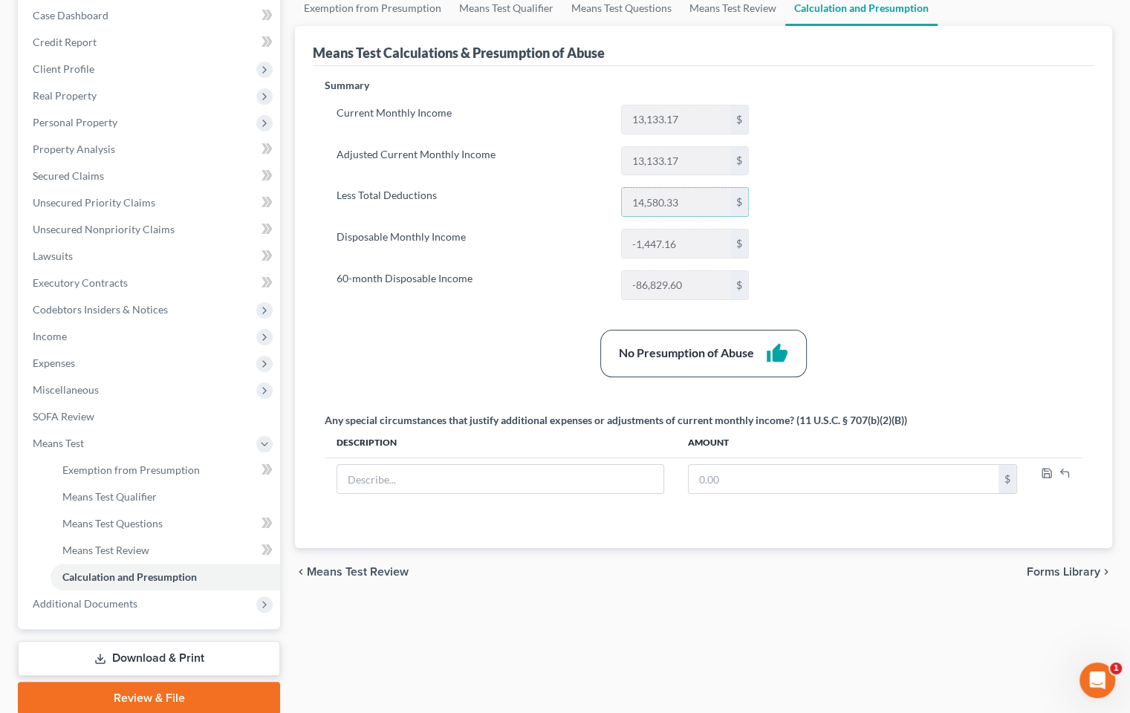
scroll to position [209, 0]
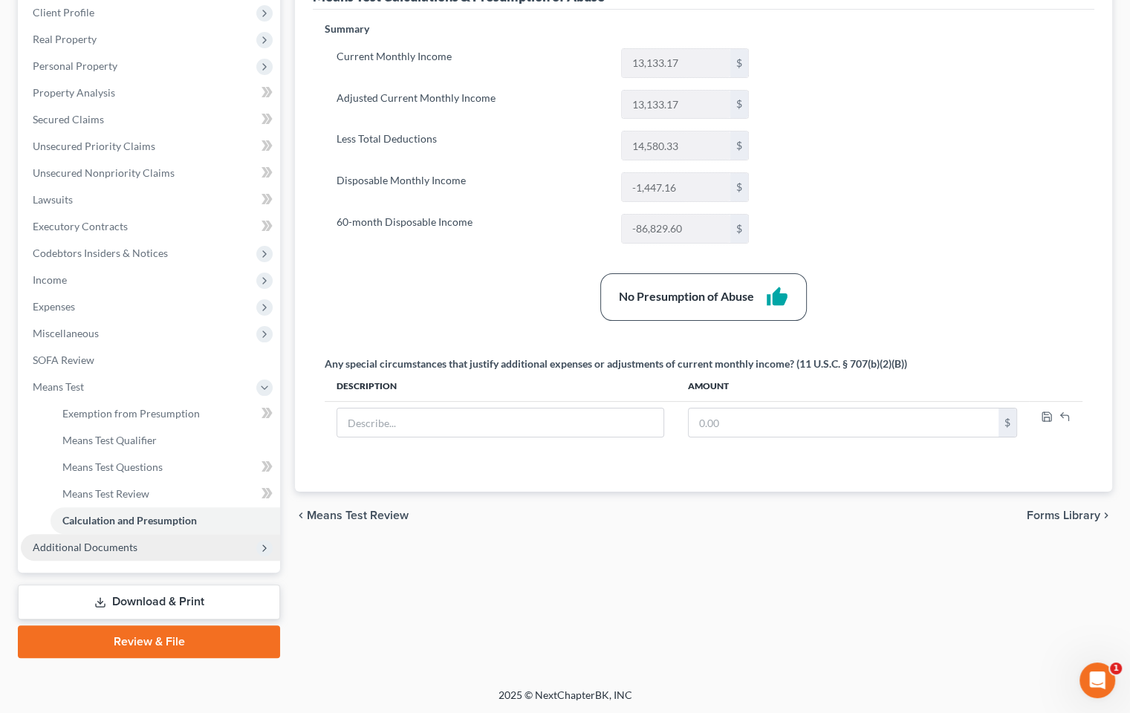
click at [262, 553] on icon at bounding box center [264, 548] width 16 height 16
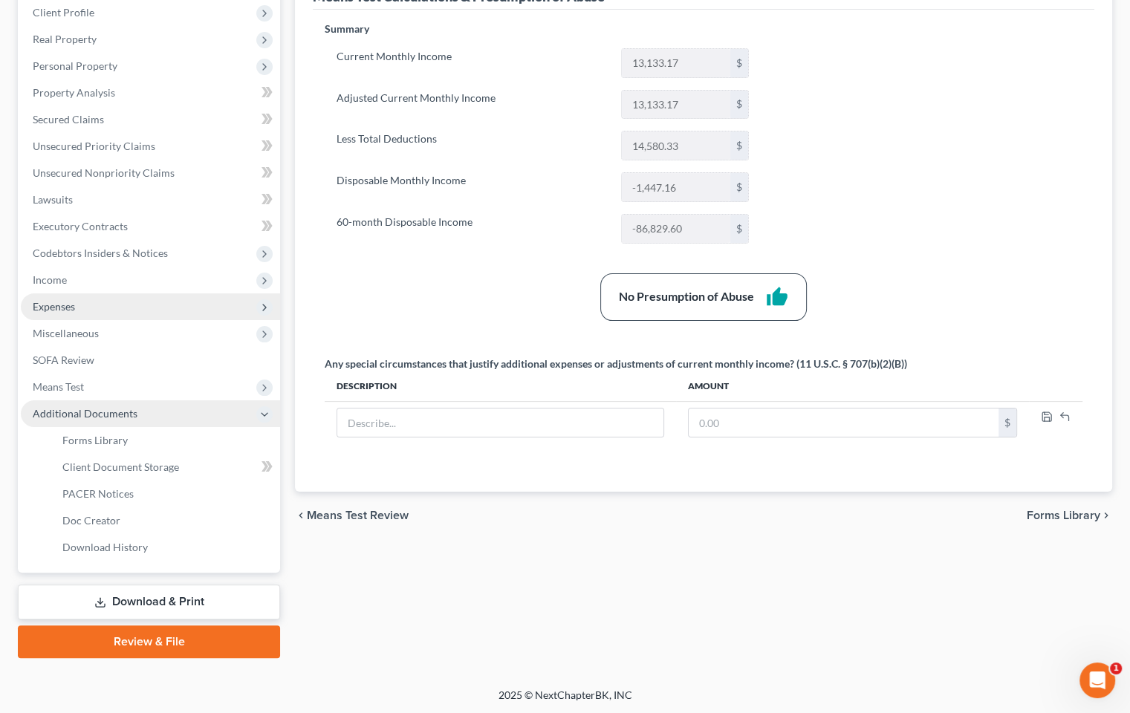
click at [120, 307] on span "Expenses" at bounding box center [150, 306] width 259 height 27
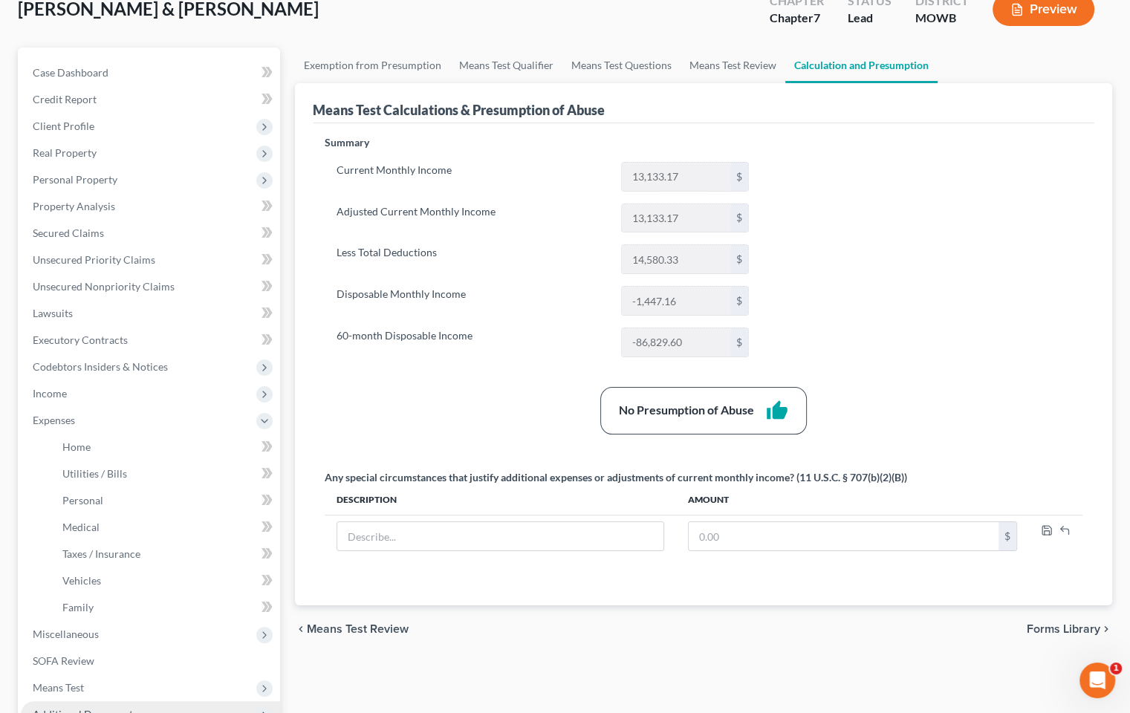
scroll to position [60, 0]
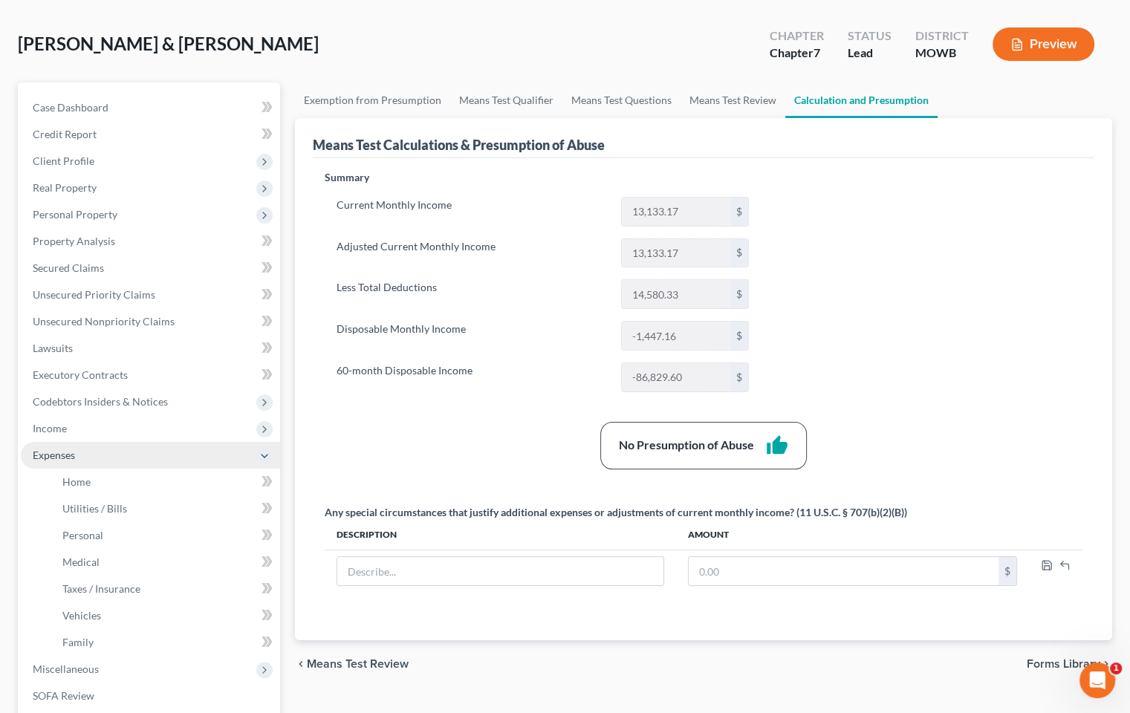
click at [79, 455] on span "Expenses" at bounding box center [150, 455] width 259 height 27
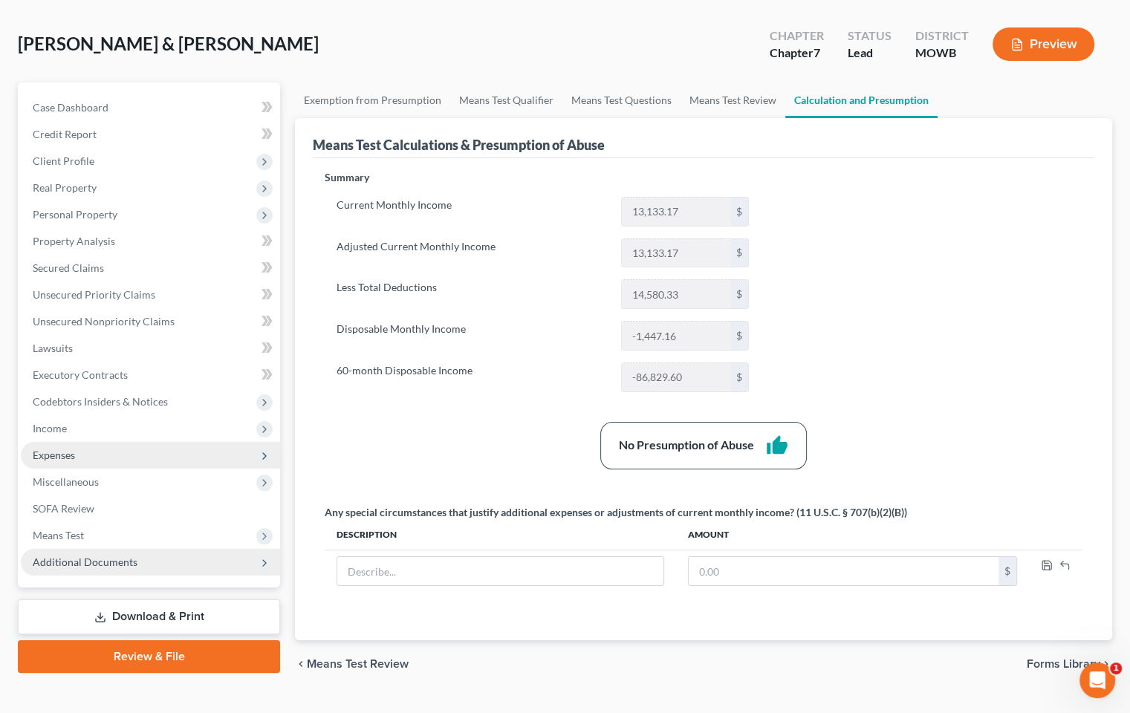
click at [83, 455] on span "Expenses" at bounding box center [150, 455] width 259 height 27
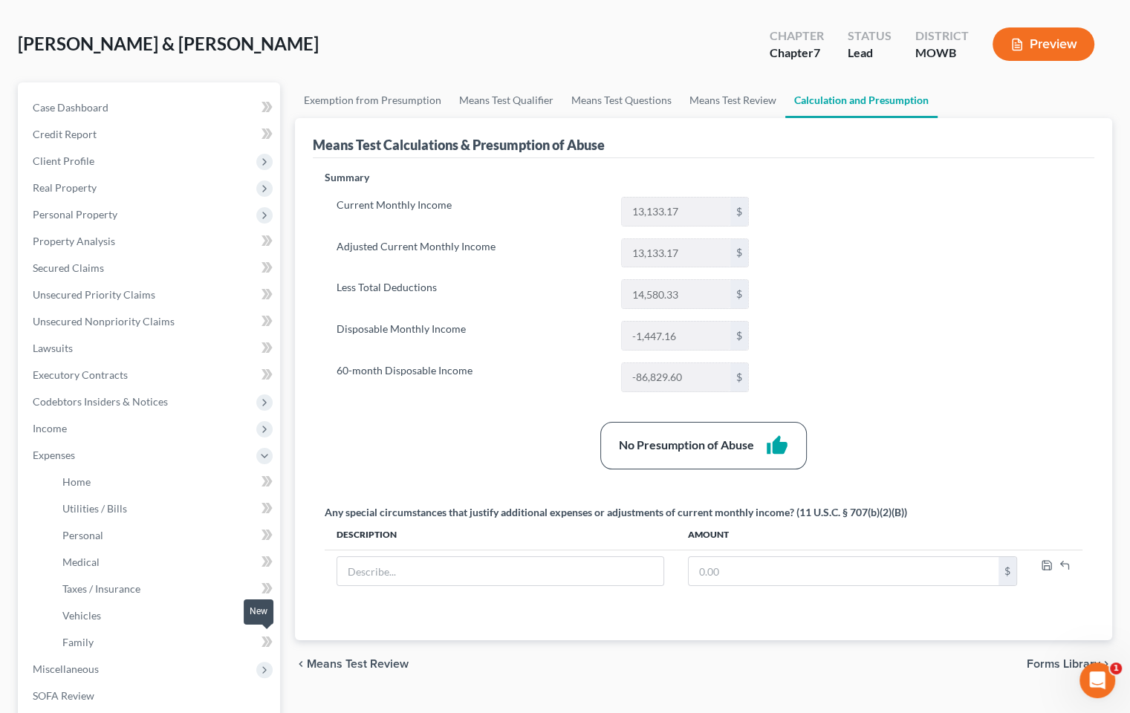
click at [263, 622] on icon at bounding box center [264, 642] width 7 height 10
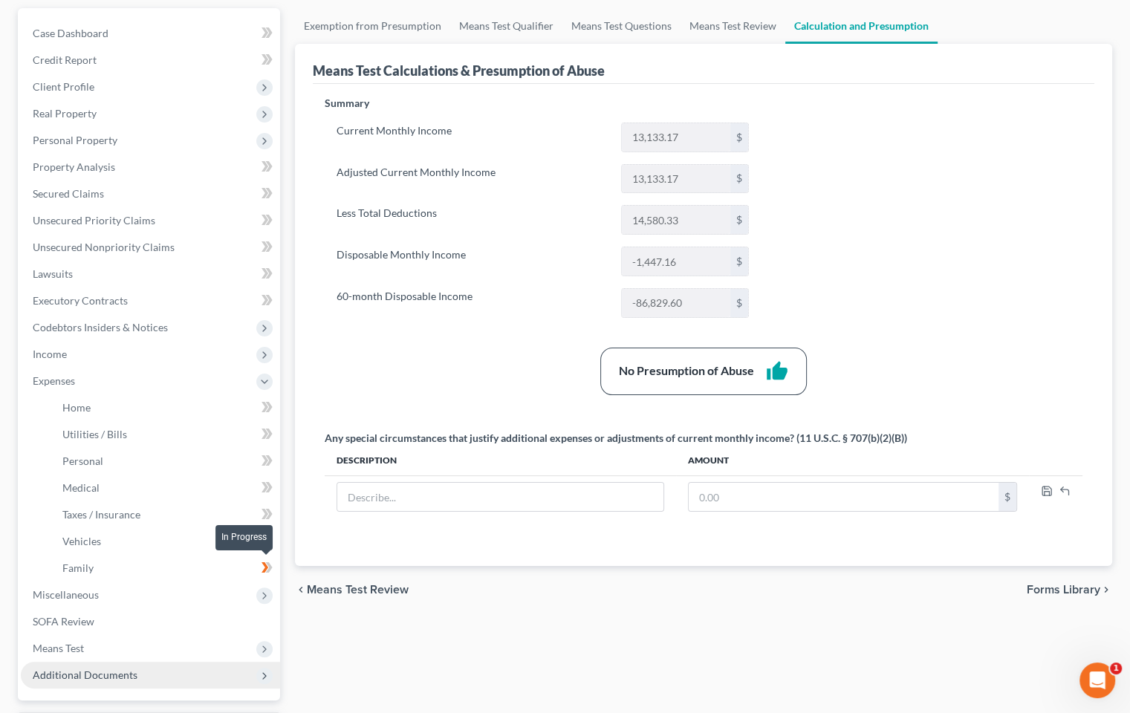
click at [267, 567] on icon at bounding box center [266, 568] width 11 height 19
click at [270, 564] on icon at bounding box center [269, 567] width 7 height 10
click at [77, 386] on span "Expenses" at bounding box center [150, 381] width 259 height 27
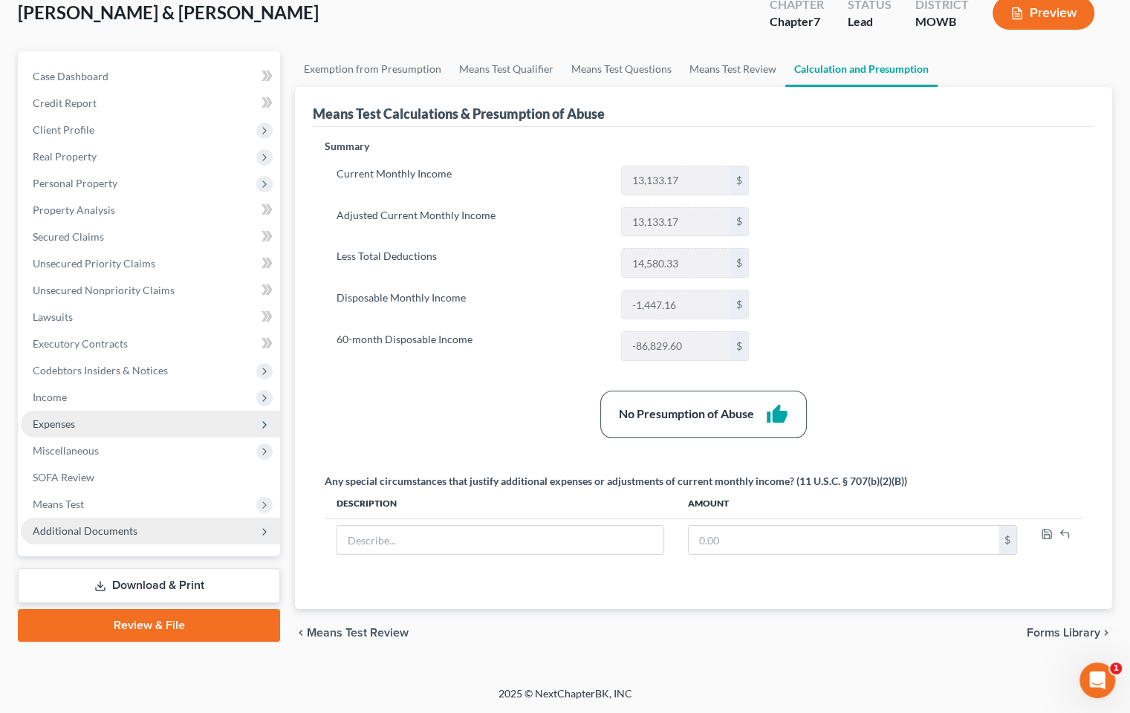
scroll to position [88, 0]
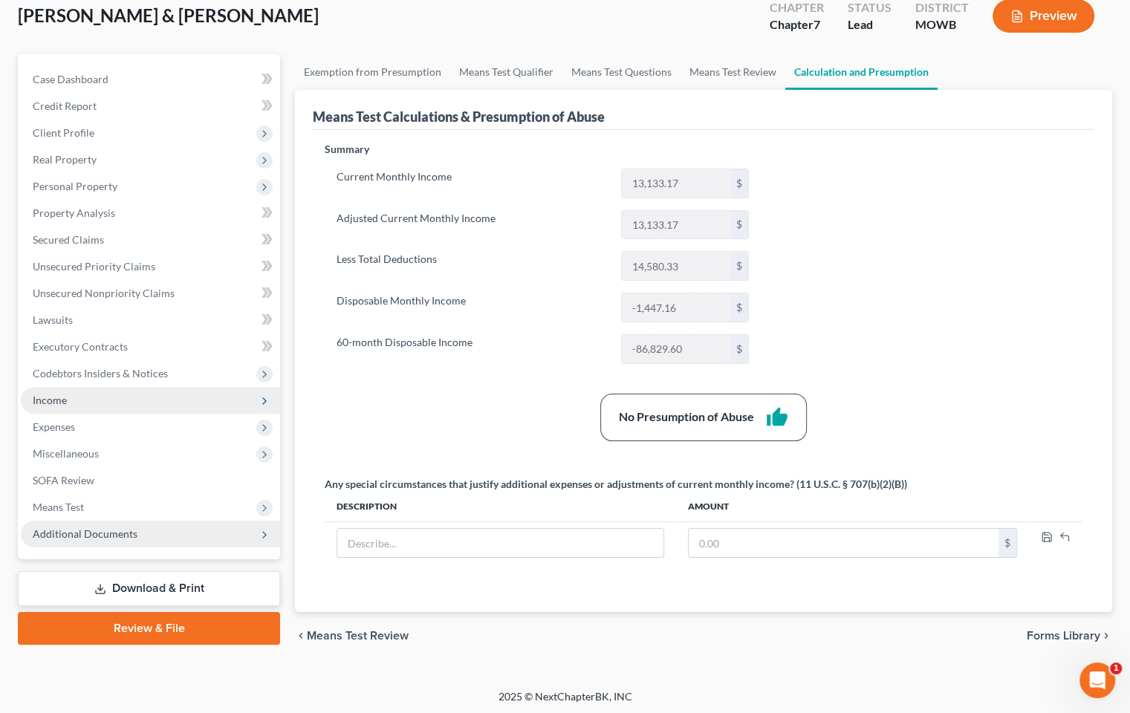
click at [67, 393] on span "Income" at bounding box center [150, 400] width 259 height 27
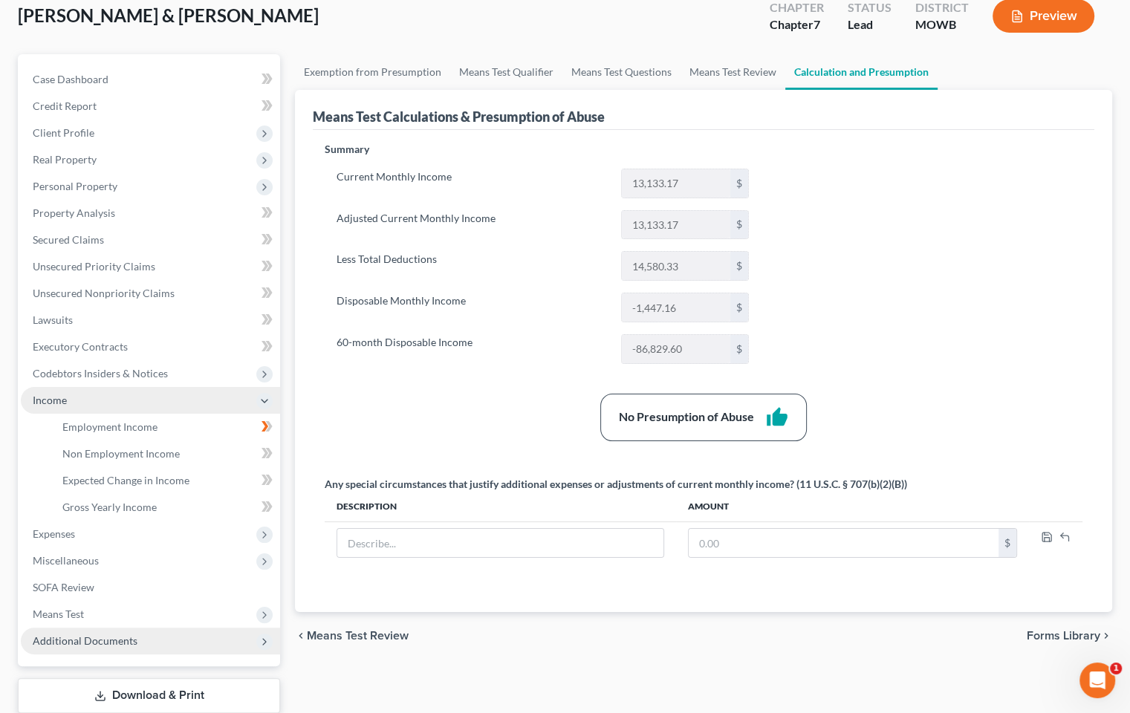
scroll to position [134, 0]
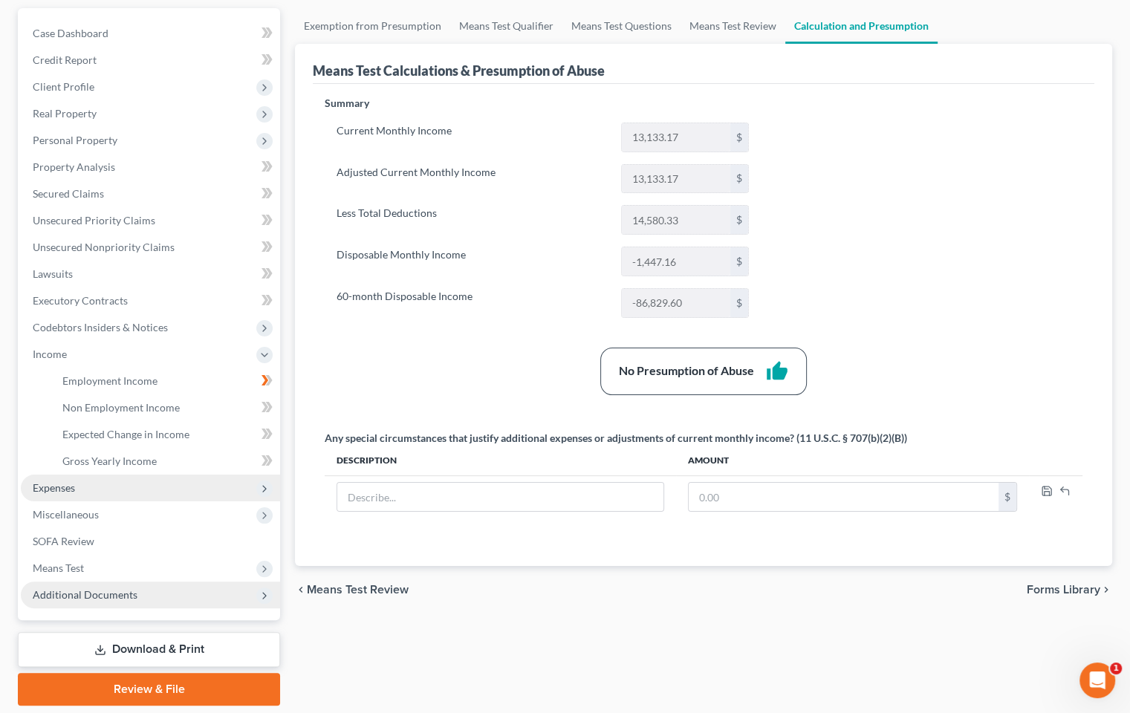
click at [48, 483] on span "Expenses" at bounding box center [54, 487] width 42 height 13
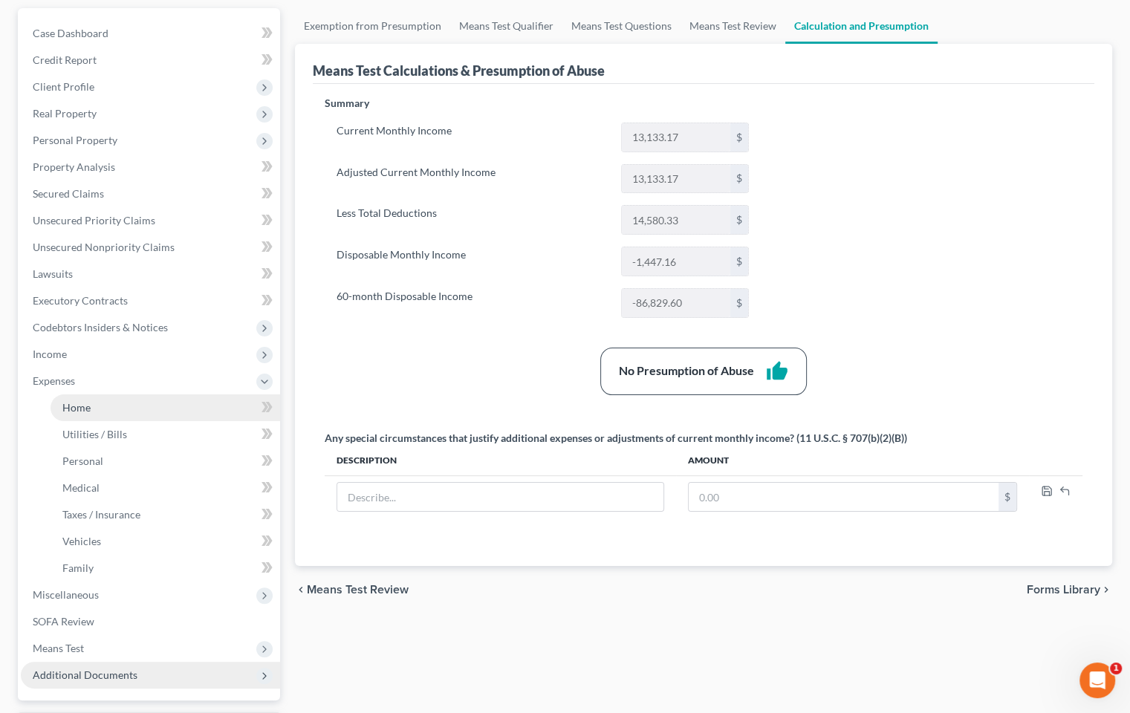
click at [96, 411] on link "Home" at bounding box center [166, 407] width 230 height 27
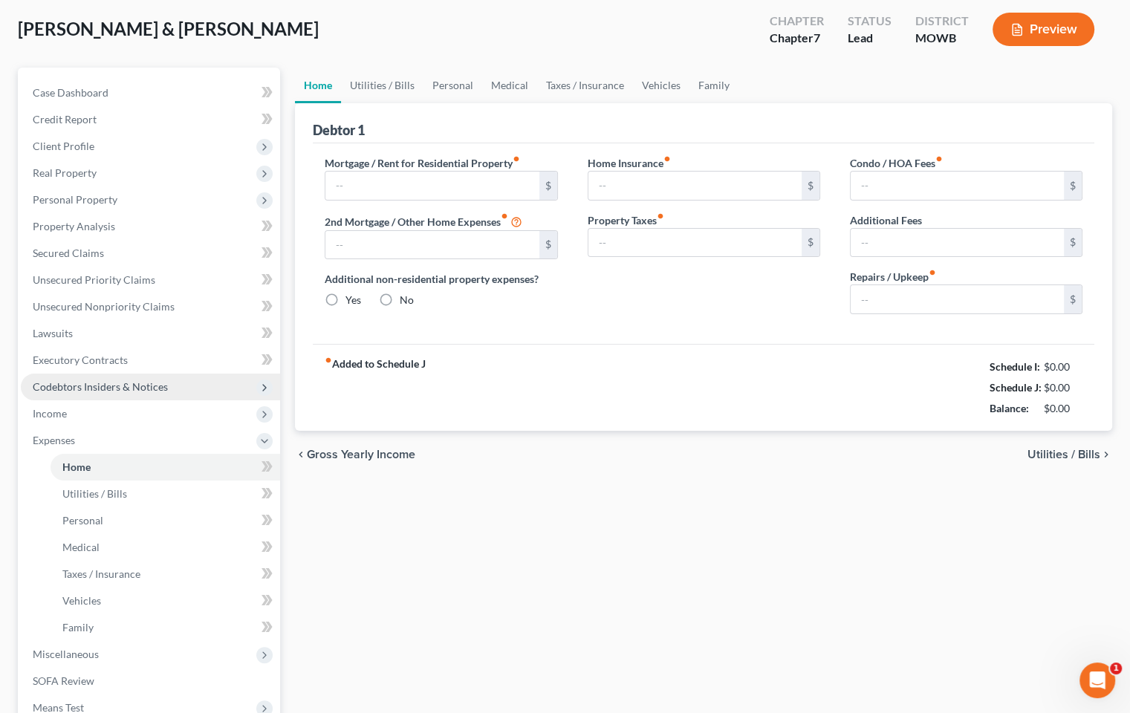
type input "3,000.00"
type input "0.00"
radio input "true"
type input "0.00"
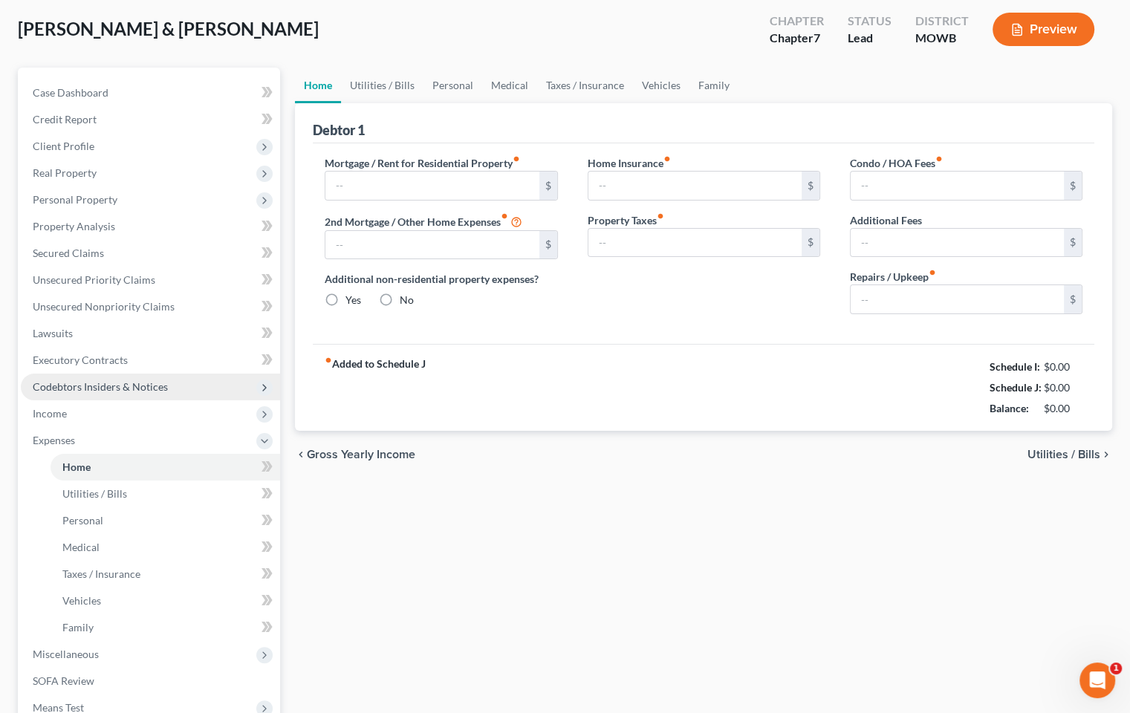
type input "0.00"
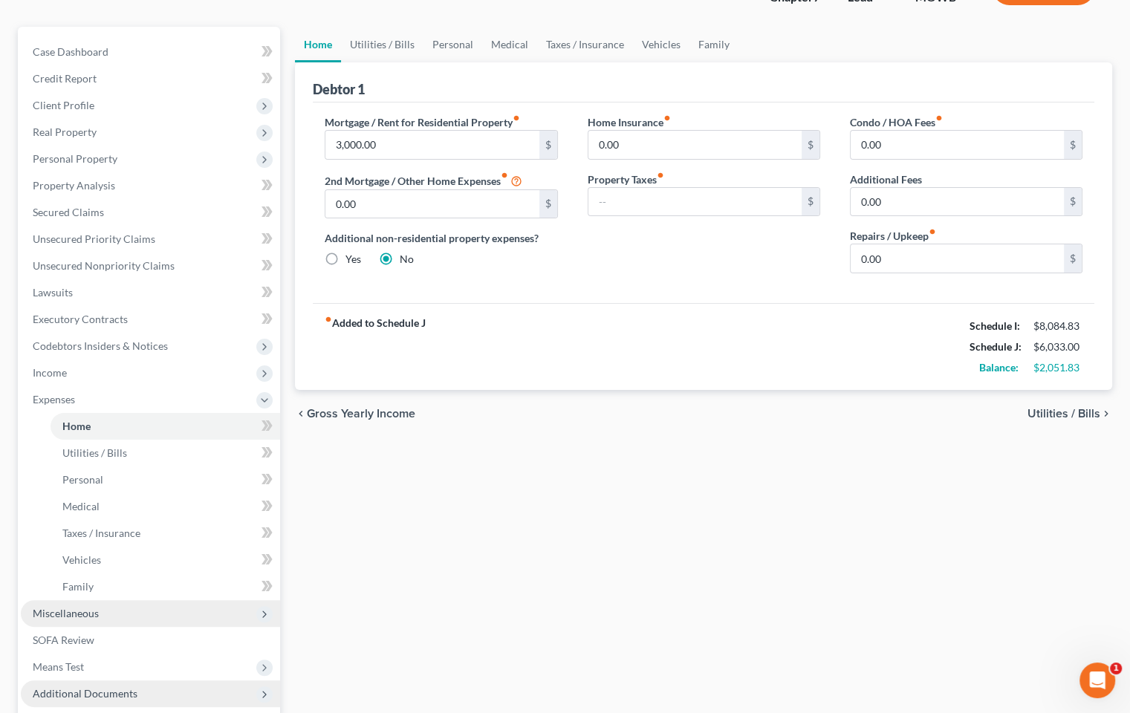
scroll to position [149, 0]
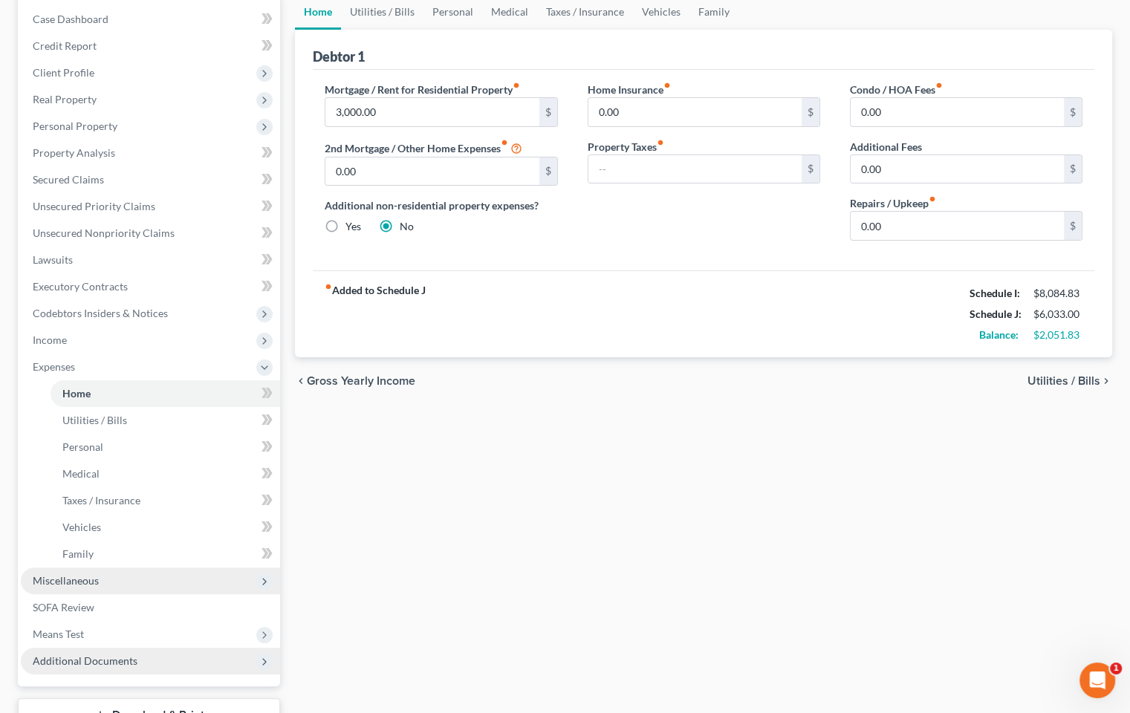
click at [130, 585] on span "Miscellaneous" at bounding box center [150, 580] width 259 height 27
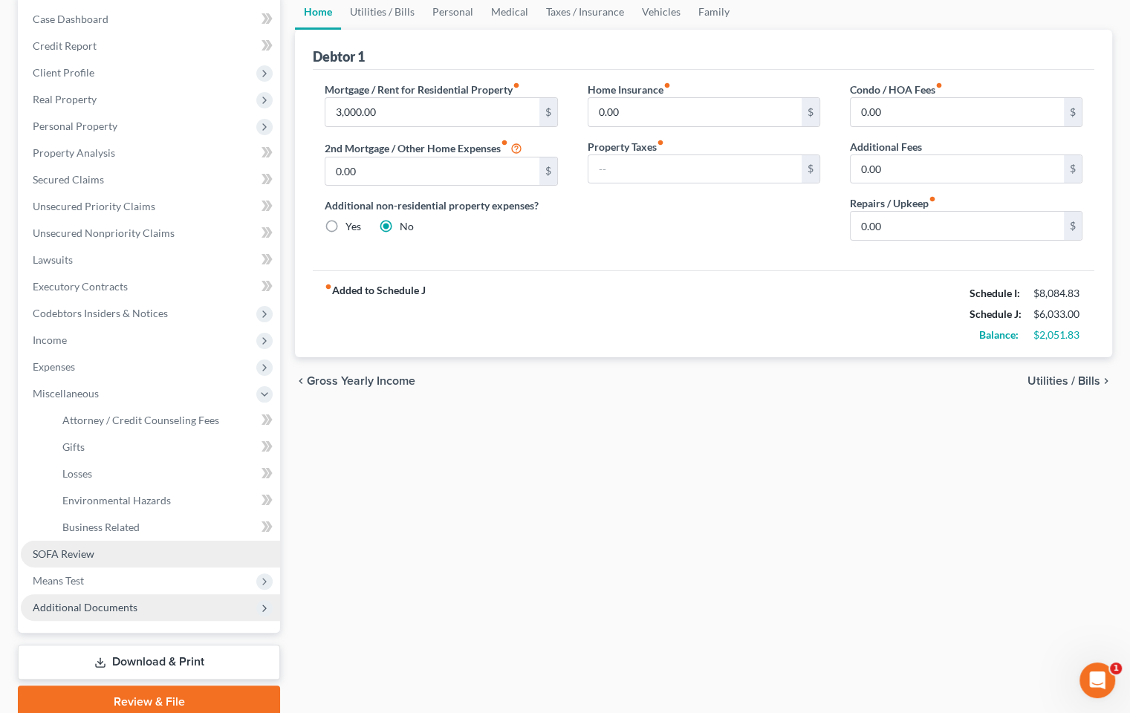
click at [69, 552] on span "SOFA Review" at bounding box center [64, 553] width 62 height 13
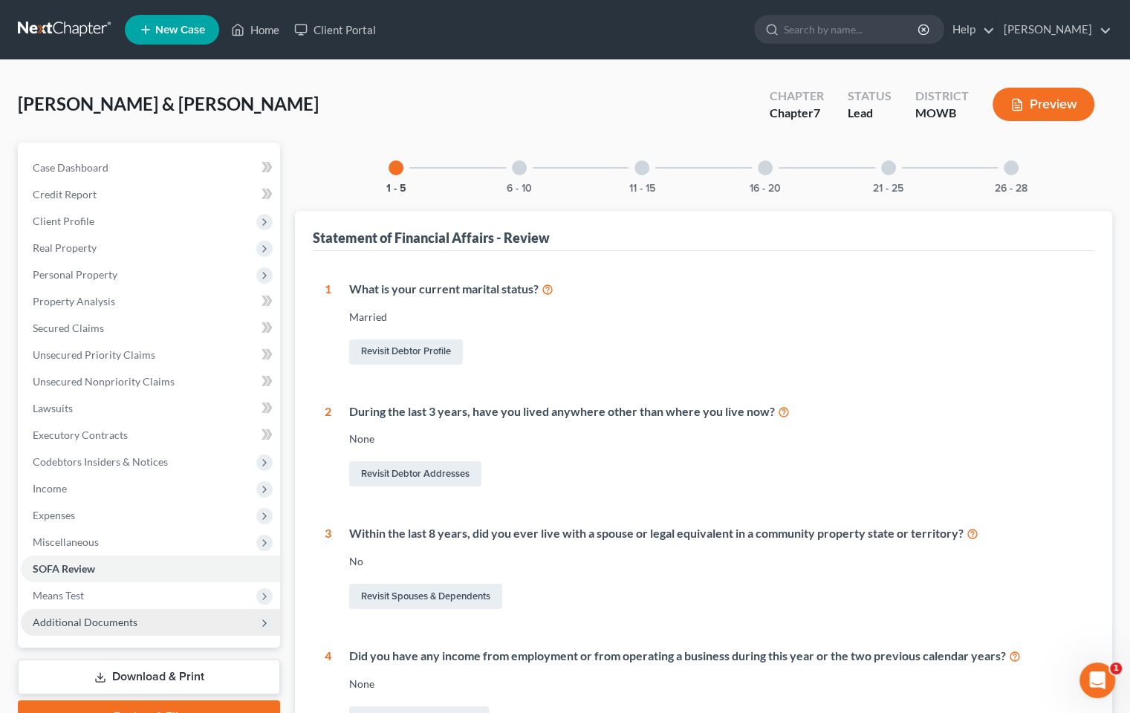
click at [519, 178] on div "6 - 10" at bounding box center [519, 168] width 51 height 51
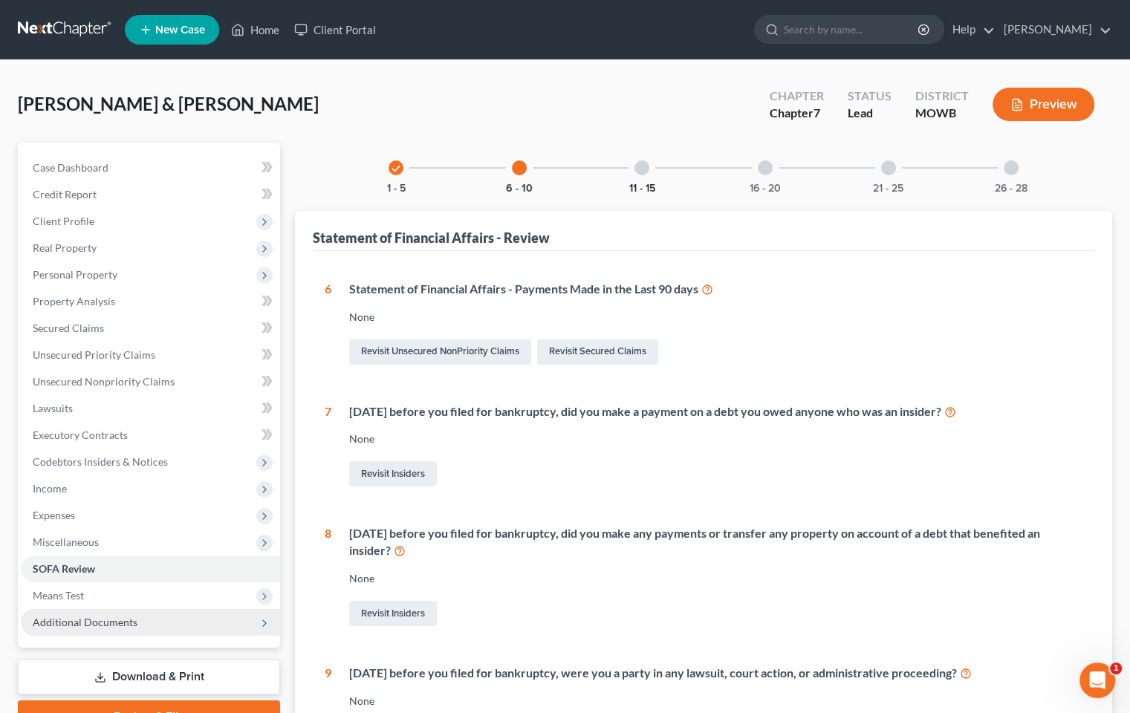
click at [635, 185] on button "11 - 15" at bounding box center [642, 188] width 26 height 10
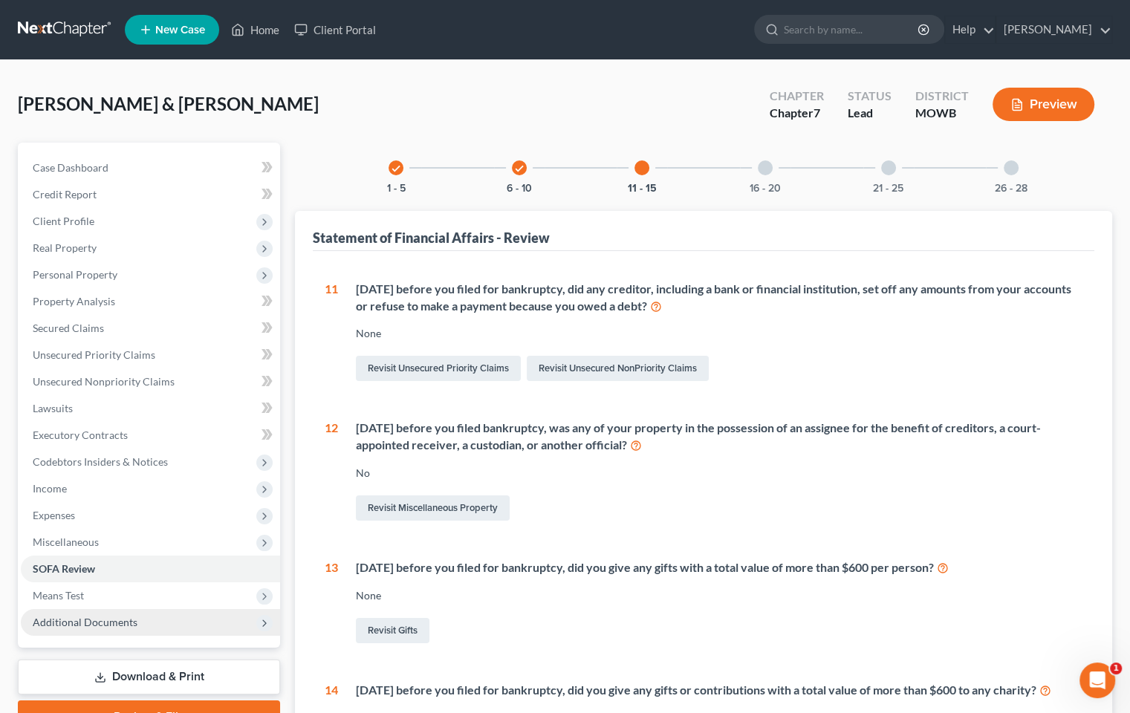
click at [762, 167] on div at bounding box center [765, 167] width 15 height 15
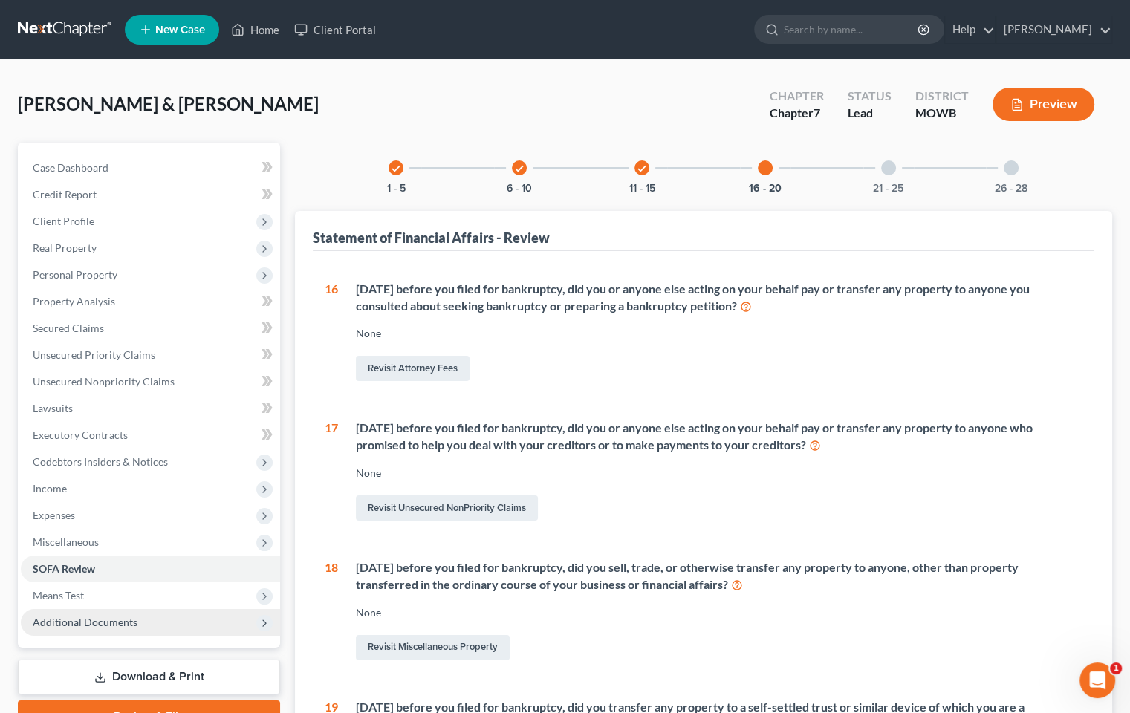
click at [888, 172] on div at bounding box center [888, 167] width 15 height 15
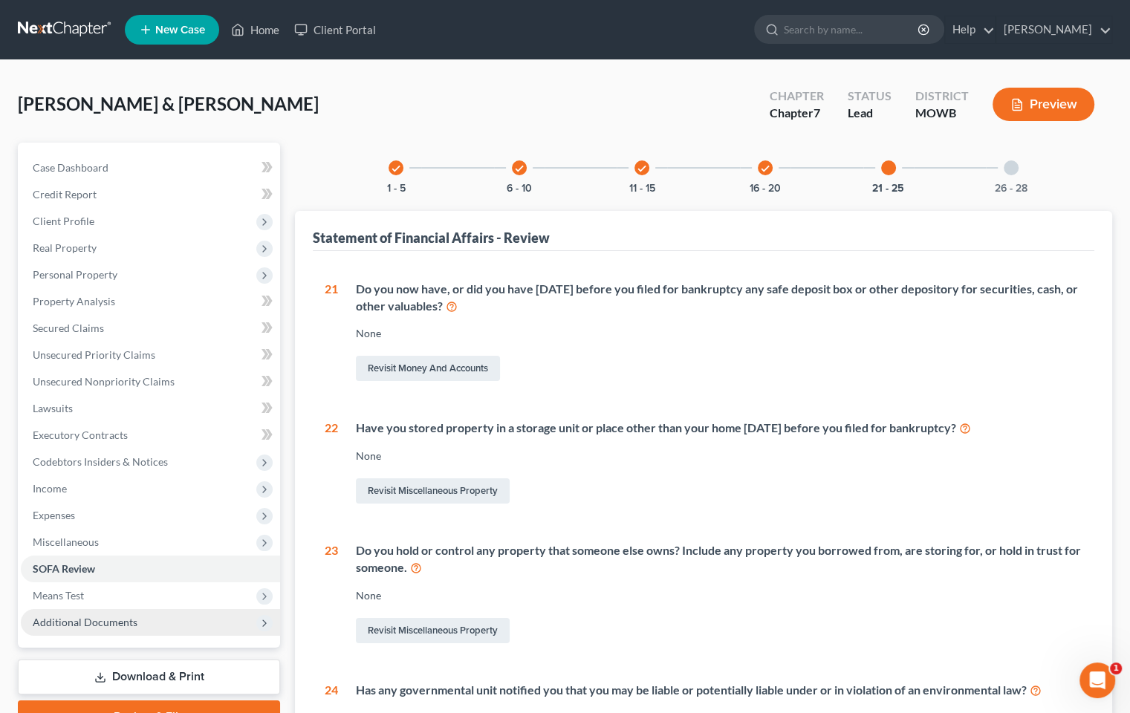
click at [1006, 169] on div at bounding box center [1010, 167] width 15 height 15
